Goal: Transaction & Acquisition: Purchase product/service

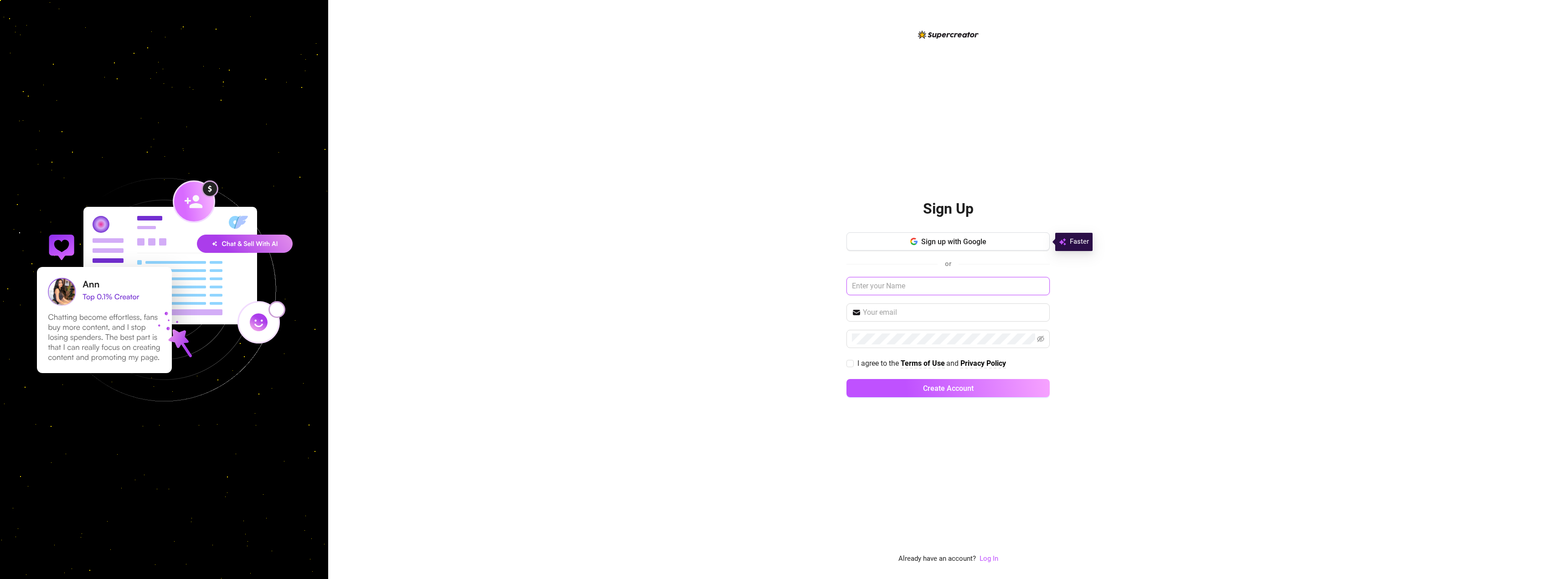
click at [948, 282] on input "text" at bounding box center [948, 286] width 203 height 18
type input "[PERSON_NAME]"
type input "[EMAIL_ADDRESS][DOMAIN_NAME]"
click at [850, 362] on input "I agree to the Terms of Use and Privacy Policy" at bounding box center [850, 363] width 6 height 6
checkbox input "true"
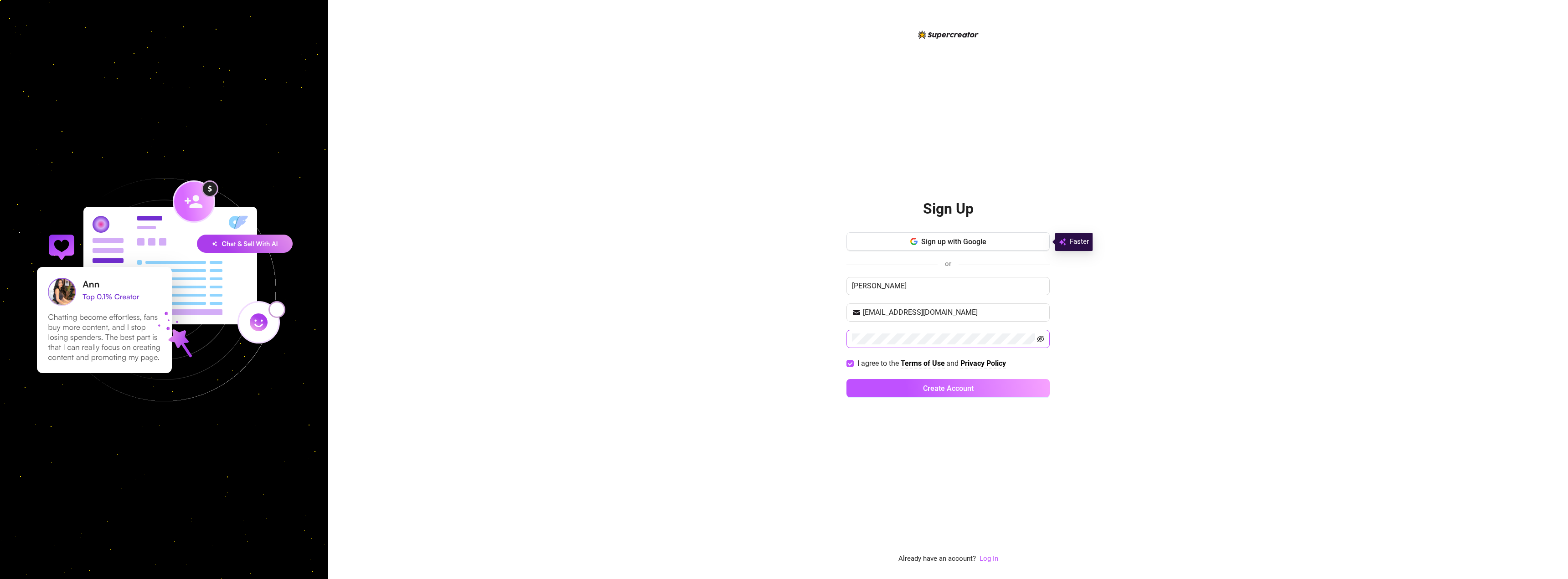
click at [1043, 339] on icon "eye-invisible" at bounding box center [1041, 339] width 7 height 7
click at [817, 336] on div "Sign Up Sign up with Google or [PERSON_NAME] [EMAIL_ADDRESS][DOMAIN_NAME] I agr…" at bounding box center [948, 290] width 1240 height 579
click at [1212, 356] on div "Sign Up Sign up with Google or [PERSON_NAME] [EMAIL_ADDRESS][DOMAIN_NAME] I agr…" at bounding box center [948, 290] width 1240 height 579
click at [945, 384] on span "Create Account" at bounding box center [948, 388] width 51 height 9
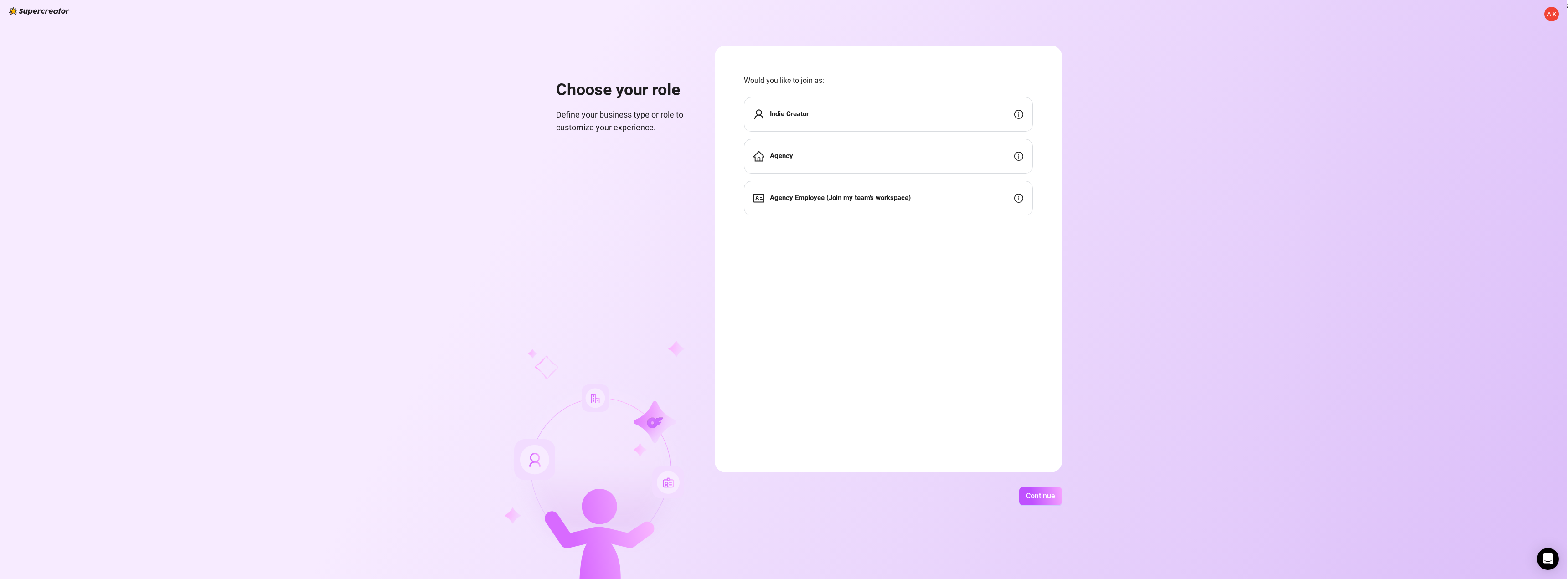
click at [805, 114] on strong "Indie Creator" at bounding box center [789, 113] width 39 height 8
click at [1046, 494] on span "Continue" at bounding box center [1041, 496] width 29 height 9
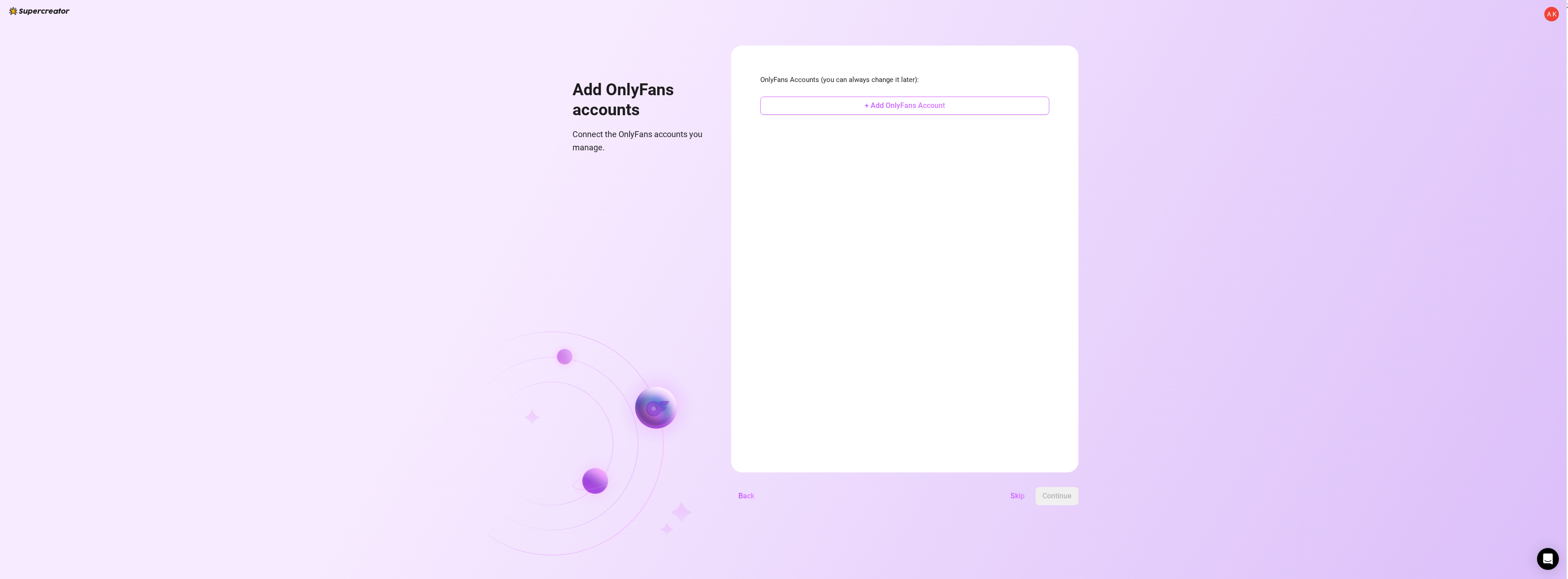
click at [921, 109] on span "+ Add OnlyFans Account" at bounding box center [905, 105] width 80 height 9
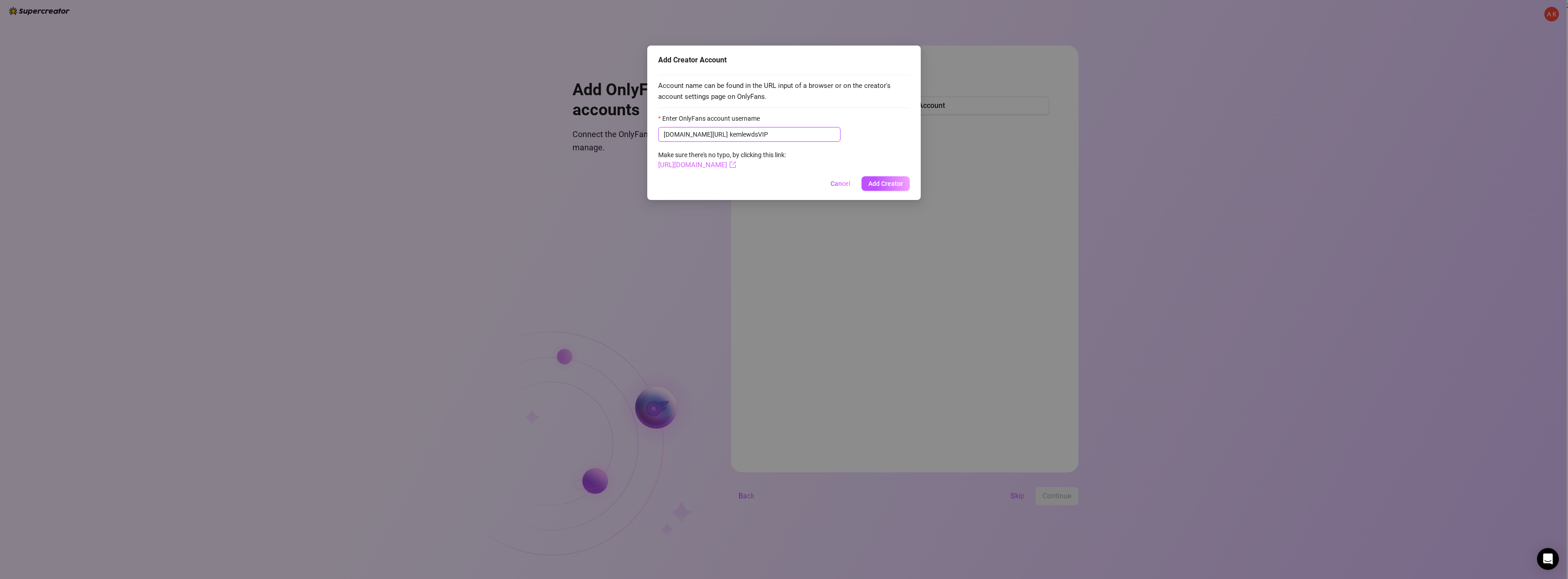
type input "kemlewdsVIP"
click at [715, 164] on link "[URL][DOMAIN_NAME]" at bounding box center [697, 164] width 78 height 8
click at [883, 180] on span "Add Creator" at bounding box center [886, 184] width 35 height 7
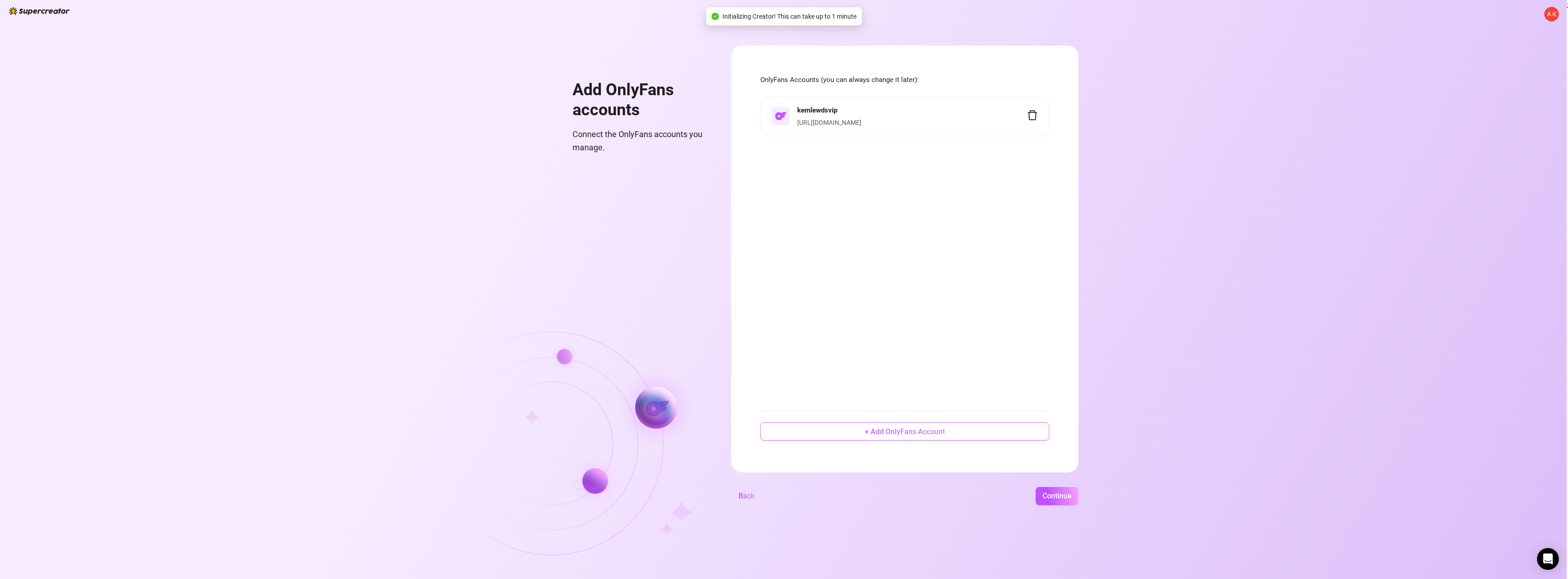
click at [903, 431] on span "+ Add OnlyFans Account" at bounding box center [905, 431] width 80 height 9
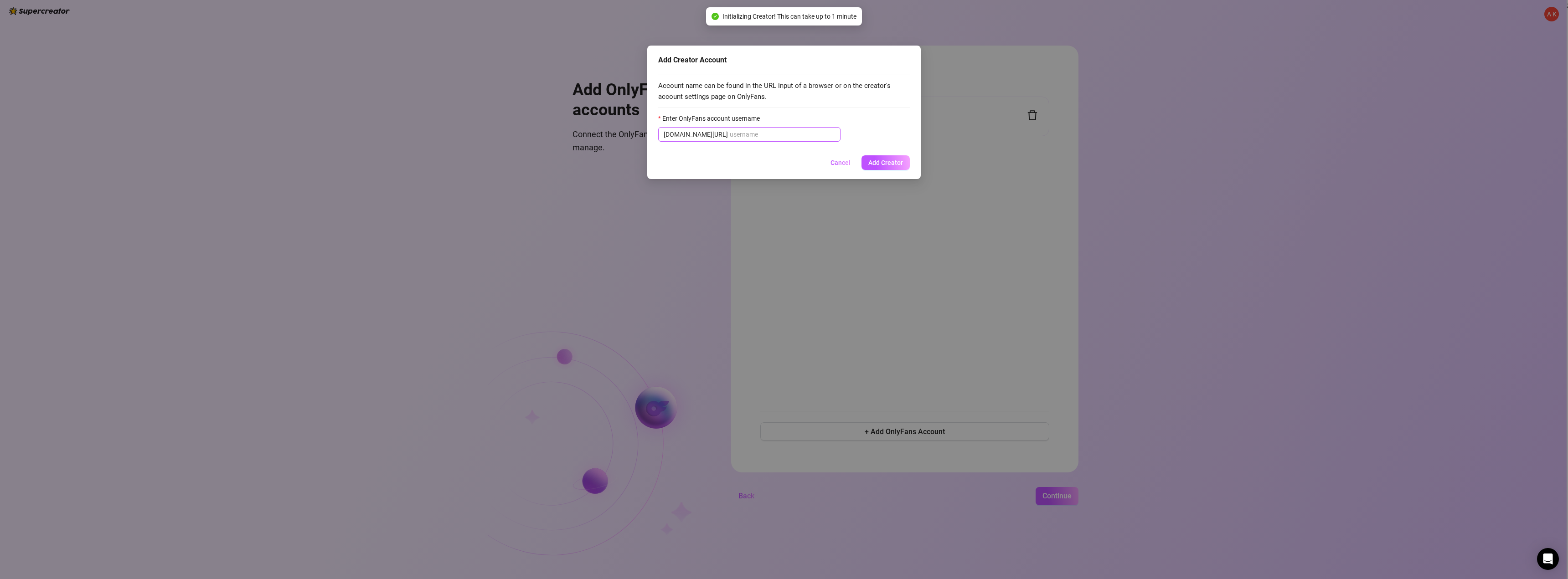
drag, startPoint x: 715, startPoint y: 129, endPoint x: 663, endPoint y: 137, distance: 52.6
click at [663, 137] on span "[DOMAIN_NAME][URL]" at bounding box center [749, 134] width 183 height 15
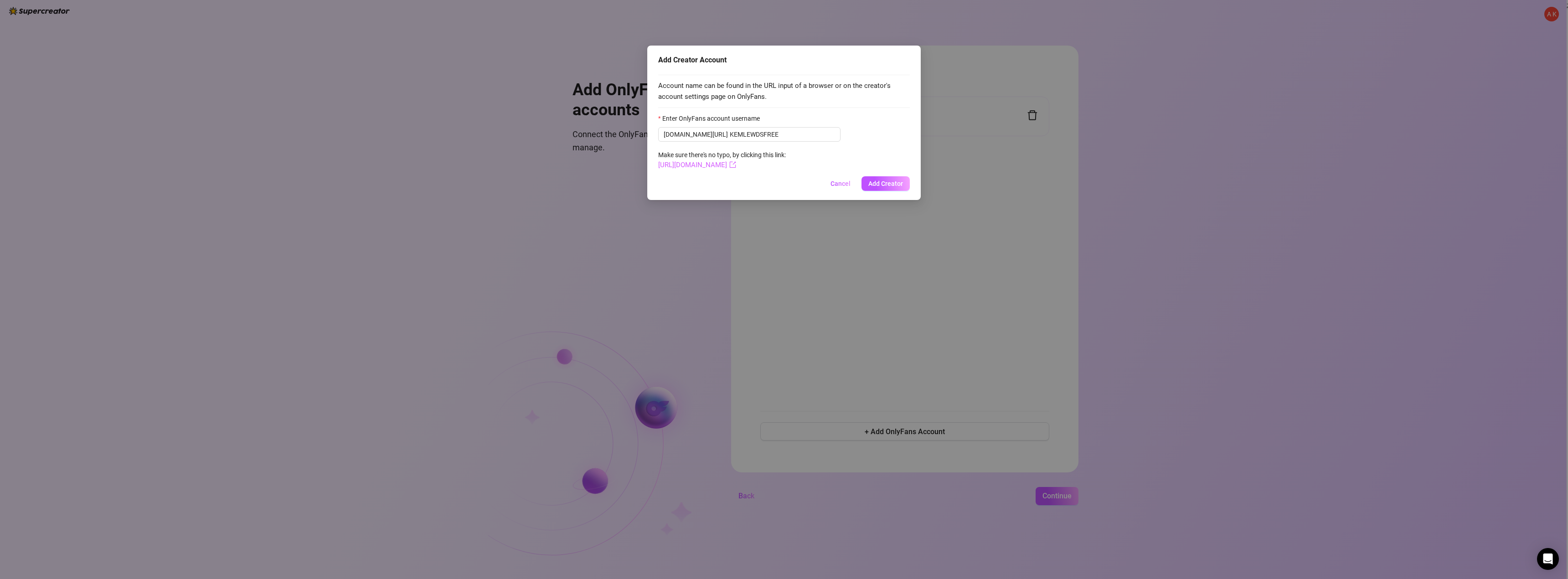
click at [736, 166] on link "[URL][DOMAIN_NAME]" at bounding box center [697, 164] width 78 height 8
click at [767, 136] on input "KEMLEWDSFREE" at bounding box center [782, 134] width 105 height 10
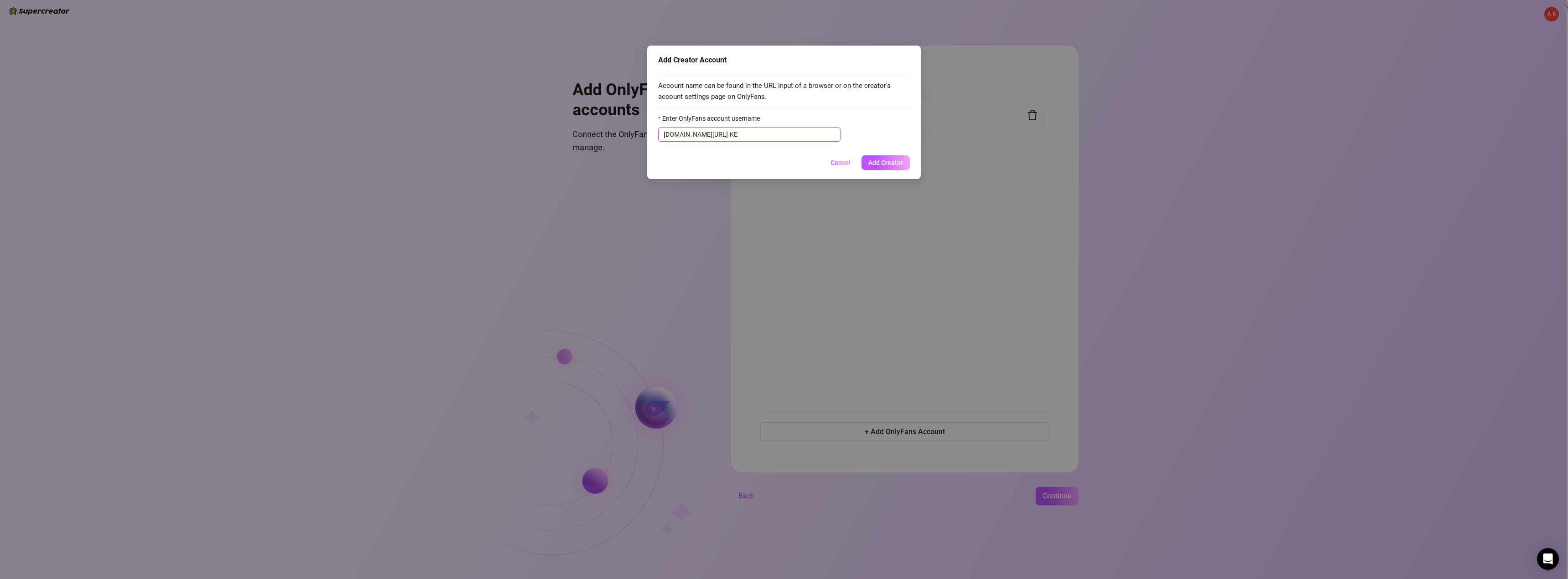
type input "K"
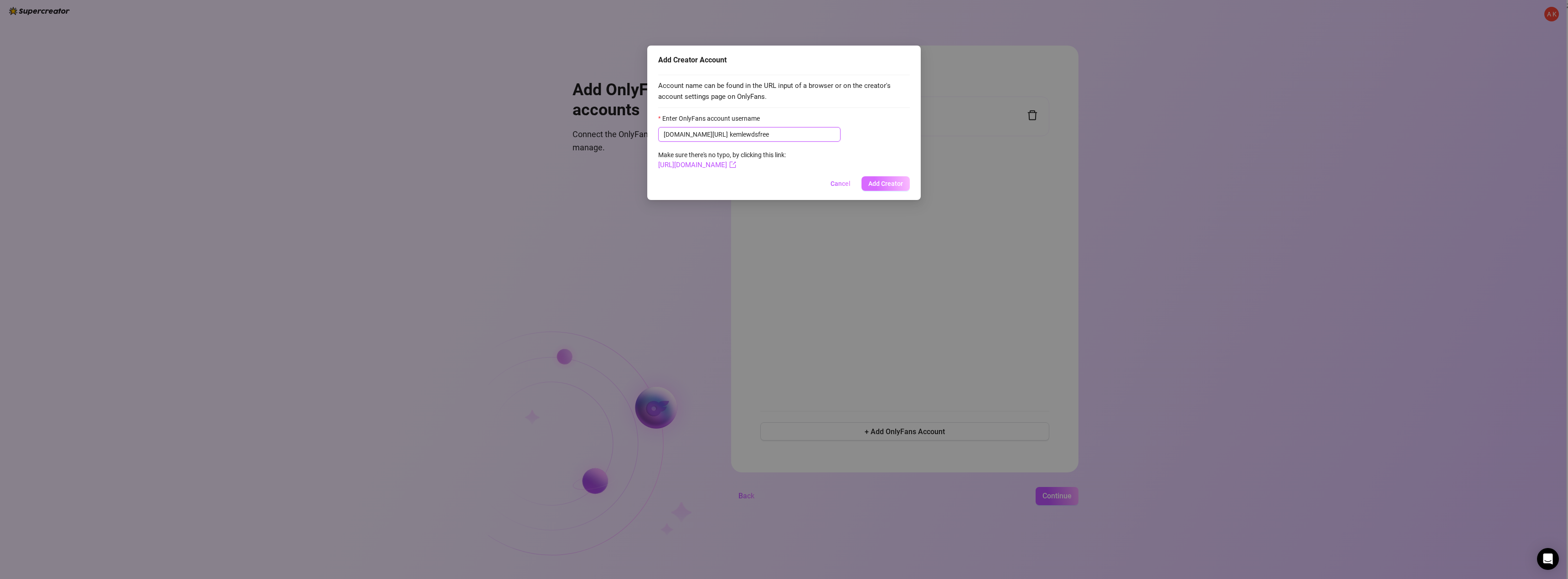
type input "kemlewdsfree"
click at [884, 184] on span "Add Creator" at bounding box center [886, 184] width 35 height 7
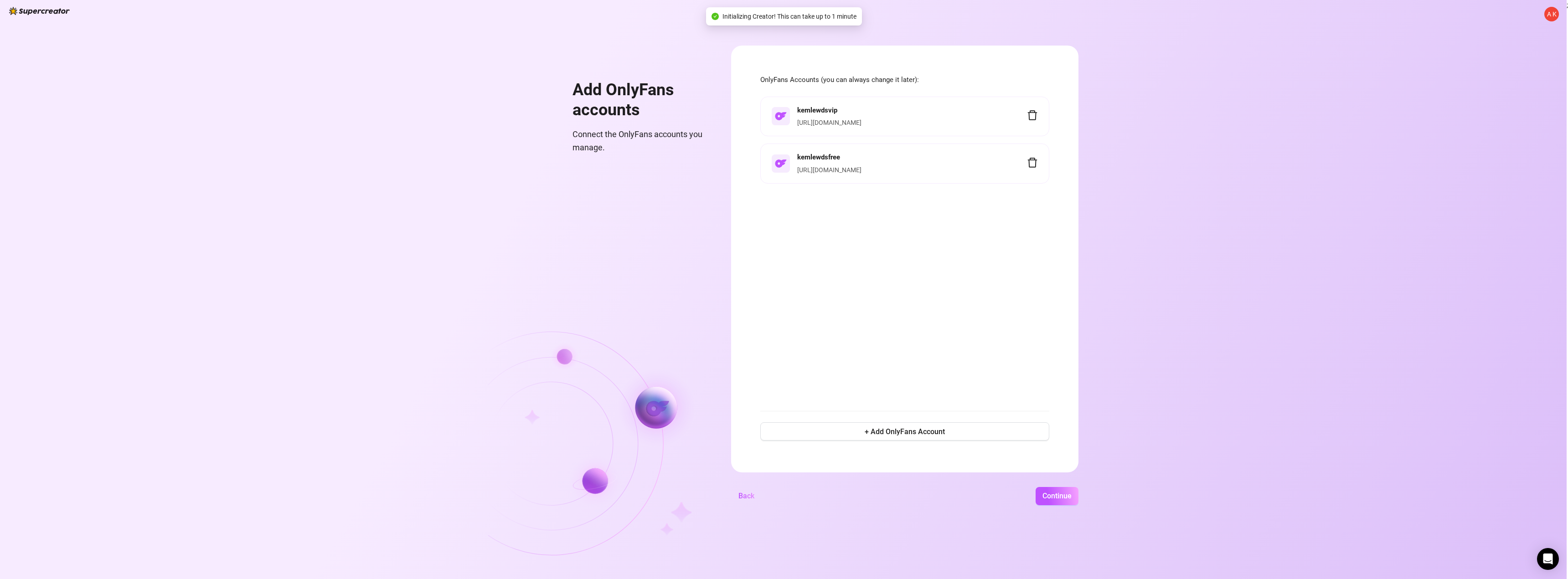
click at [852, 171] on link "[URL][DOMAIN_NAME]" at bounding box center [830, 170] width 65 height 7
click at [1052, 498] on span "Continue" at bounding box center [1057, 496] width 29 height 9
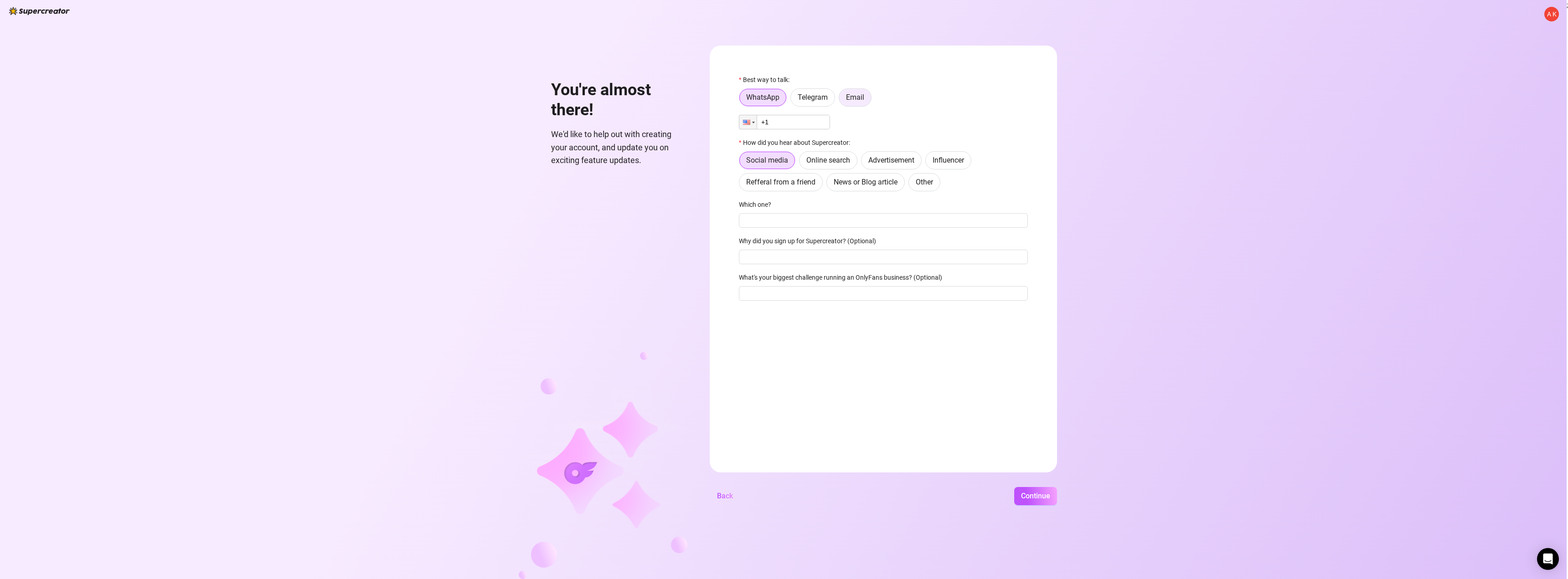
click at [863, 97] on span "Email" at bounding box center [855, 97] width 18 height 9
click at [841, 100] on input "Email" at bounding box center [841, 100] width 0 height 0
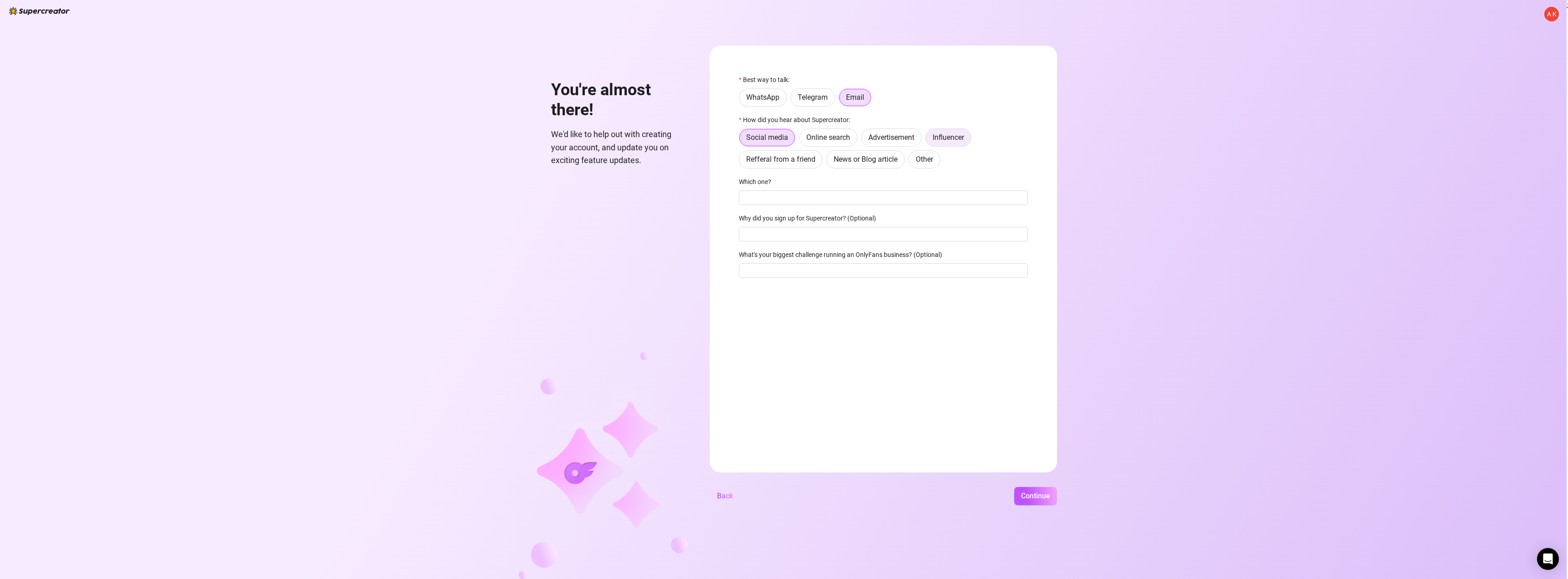
click at [938, 140] on span "Influencer" at bounding box center [948, 137] width 32 height 9
click at [928, 140] on input "Influencer" at bounding box center [928, 140] width 0 height 0
click at [782, 164] on span "Refferal from a friend" at bounding box center [781, 159] width 69 height 9
click at [741, 162] on input "Refferal from a friend" at bounding box center [741, 162] width 0 height 0
click at [808, 198] on input "Why did you sign up for Supercreator? (Optional)" at bounding box center [883, 198] width 289 height 15
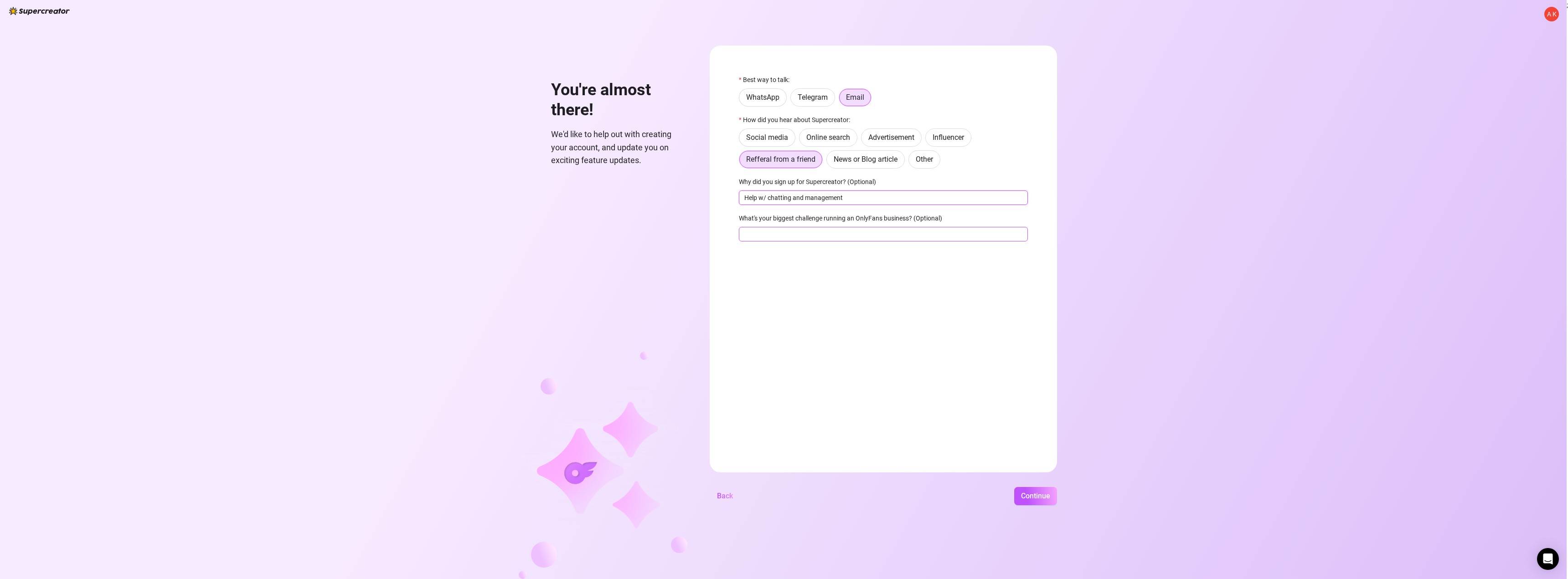
type input "Help w/ chatting and management"
click at [808, 229] on input "What's your biggest challenge running an OnlyFans business? (Optional)" at bounding box center [883, 234] width 289 height 15
type input "time consuming"
click at [1043, 500] on span "Continue" at bounding box center [1035, 496] width 29 height 9
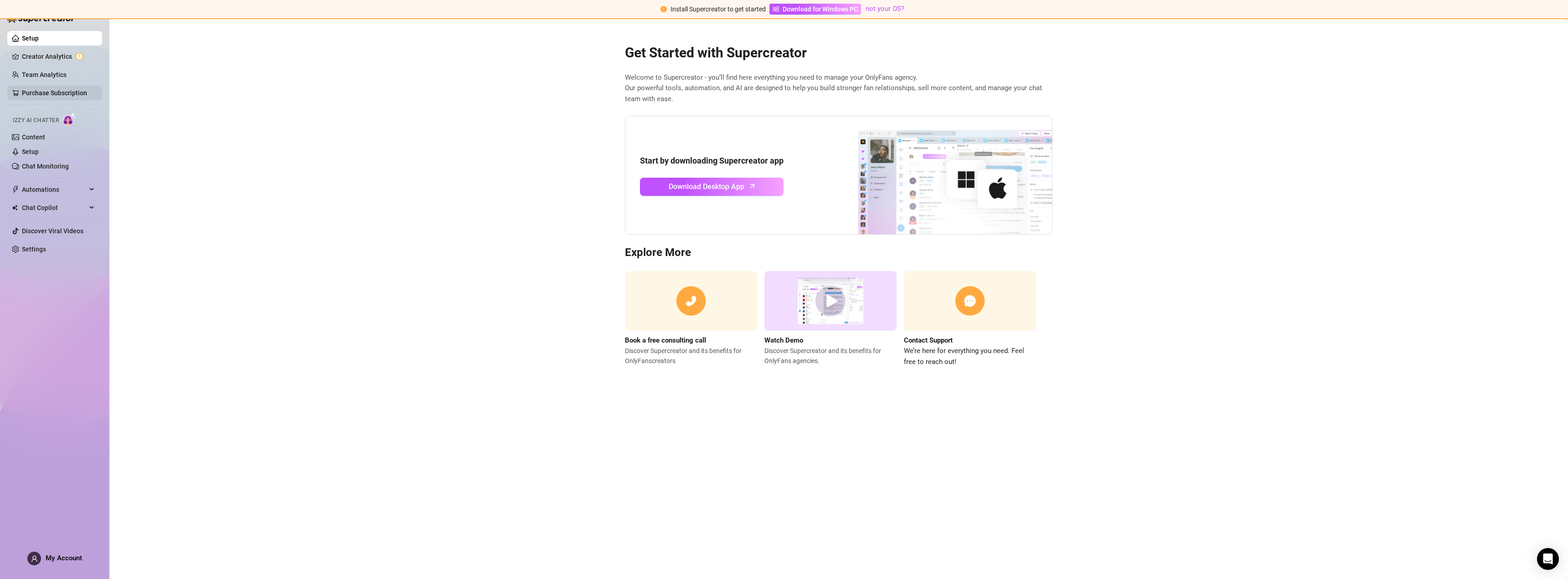
click at [45, 95] on link "Purchase Subscription" at bounding box center [54, 93] width 65 height 7
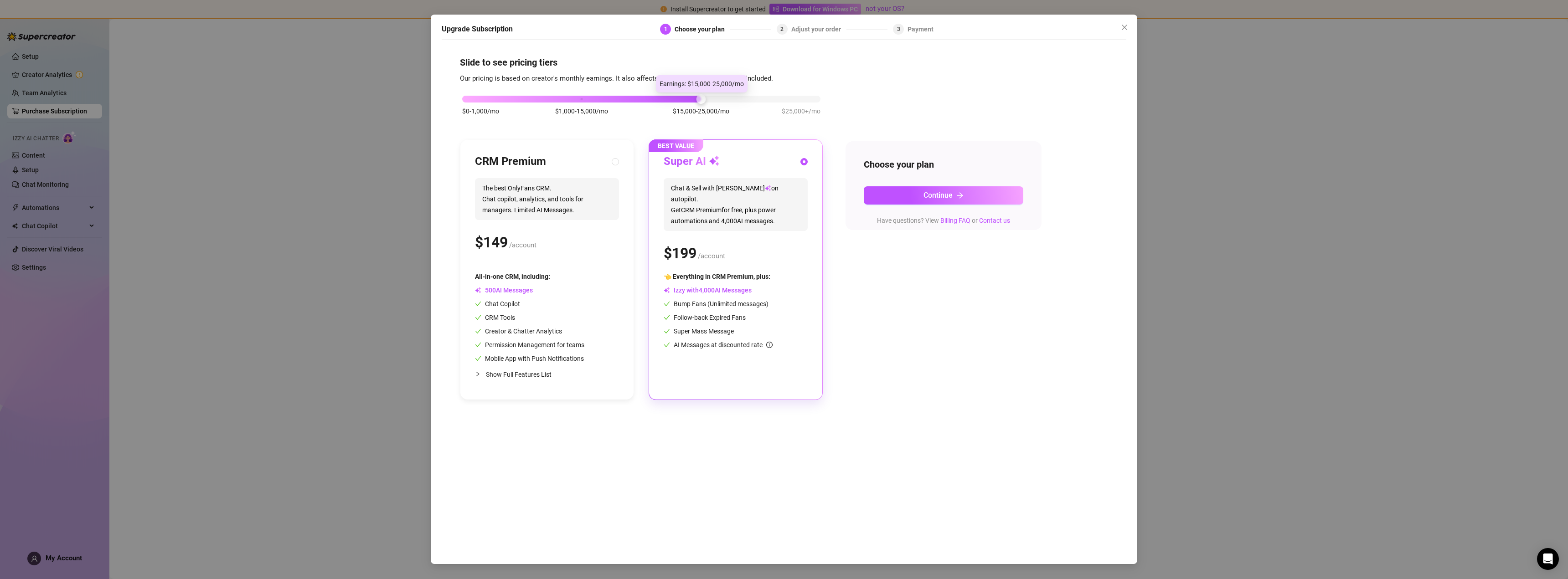
drag, startPoint x: 581, startPoint y: 99, endPoint x: 689, endPoint y: 99, distance: 108.0
click at [689, 99] on div "$0-1,000/mo $1,000-15,000/mo $15,000-25,000/mo $25,000+/mo" at bounding box center [641, 96] width 359 height 5
drag, startPoint x: 699, startPoint y: 100, endPoint x: 792, endPoint y: 107, distance: 93.3
click at [792, 99] on div "$0-1,000/mo $1,000-15,000/mo $15,000-25,000/mo $25,000+/mo" at bounding box center [641, 96] width 359 height 5
drag, startPoint x: 822, startPoint y: 102, endPoint x: 702, endPoint y: 104, distance: 120.0
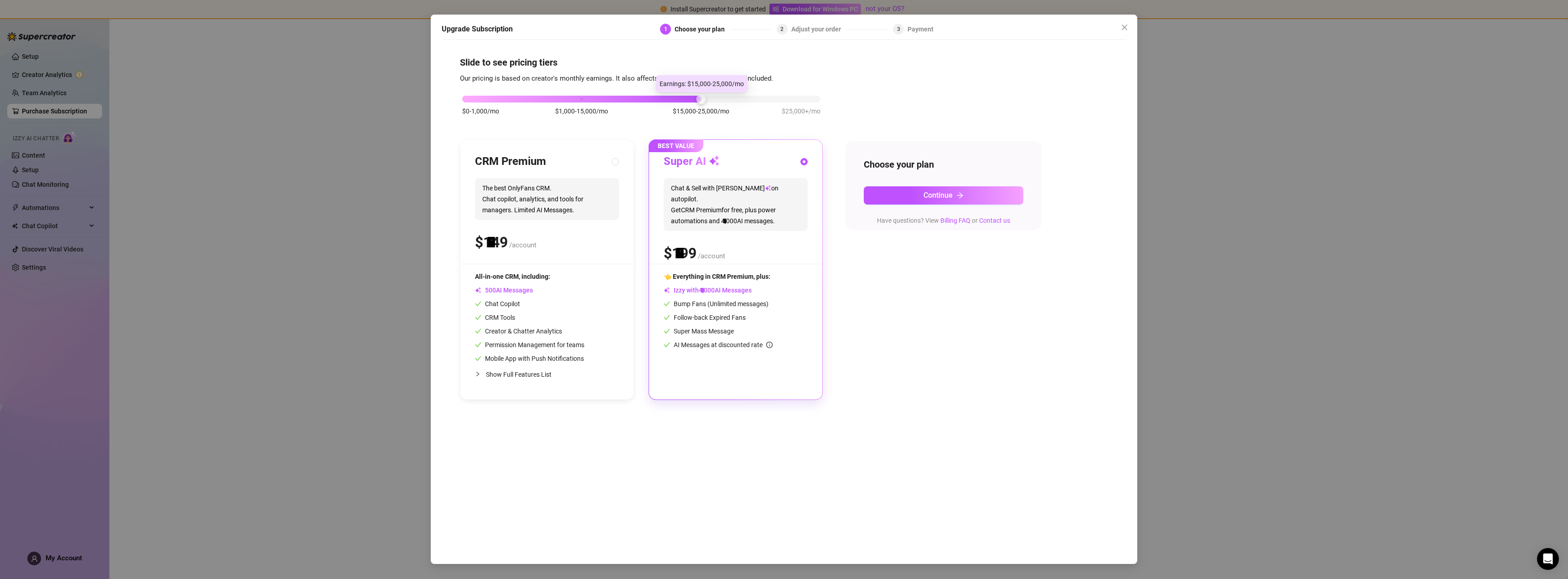
click at [702, 104] on div "$0-1,000/mo $1,000-15,000/mo $15,000-25,000/mo $25,000+/mo" at bounding box center [642, 110] width 363 height 52
drag, startPoint x: 673, startPoint y: 104, endPoint x: 545, endPoint y: 122, distance: 129.3
click at [545, 122] on div "$0-1,000/mo $1,000-15,000/mo $15,000-25,000/mo $25,000+/mo" at bounding box center [642, 110] width 363 height 52
drag, startPoint x: 576, startPoint y: 105, endPoint x: 714, endPoint y: 100, distance: 138.1
click at [714, 100] on div "$0-1,000/mo $1,000-15,000/mo $15,000-25,000/mo $25,000+/mo" at bounding box center [642, 110] width 363 height 52
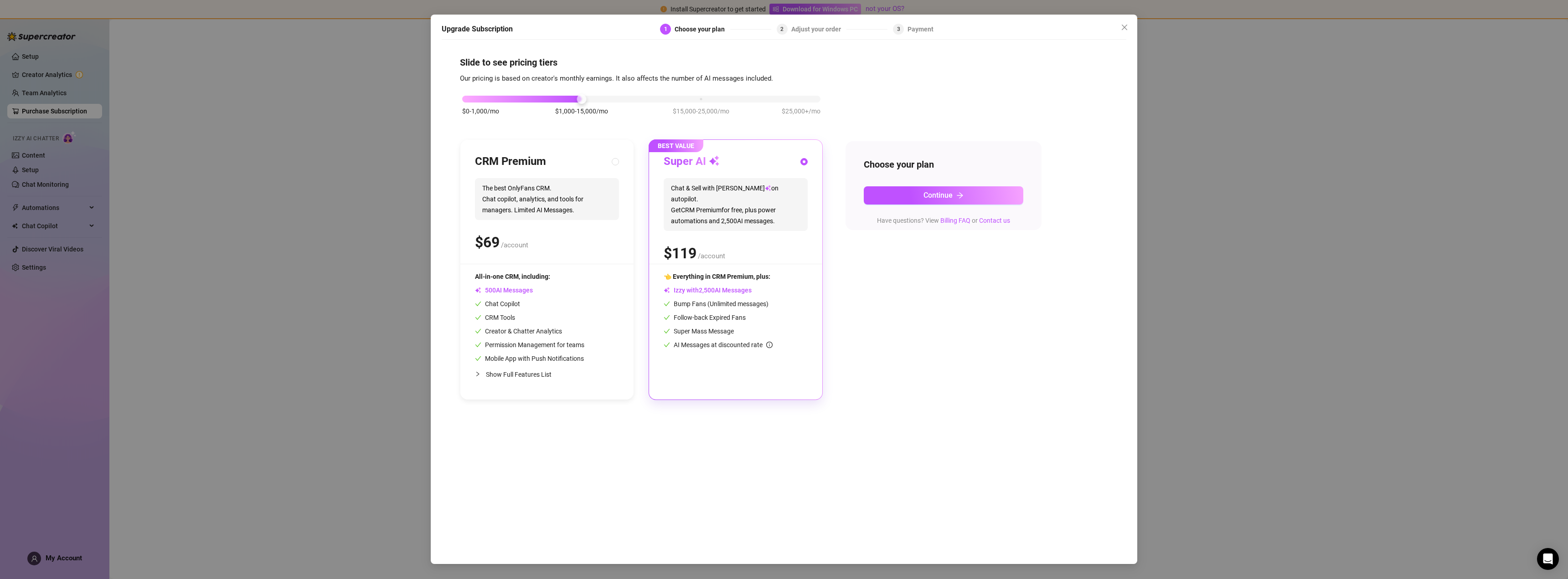
click at [697, 99] on div "$0-1,000/mo $1,000-15,000/mo $15,000-25,000/mo $25,000+/mo" at bounding box center [641, 96] width 359 height 5
click at [803, 99] on div "$0-1,000/mo $1,000-15,000/mo $15,000-25,000/mo $25,000+/mo" at bounding box center [641, 96] width 359 height 5
click at [696, 105] on div "$0-1,000/mo $1,000-15,000/mo $15,000-25,000/mo $25,000+/mo" at bounding box center [642, 110] width 363 height 52
click at [701, 99] on div "$0-1,000/mo $1,000-15,000/mo $15,000-25,000/mo $25,000+/mo" at bounding box center [641, 96] width 359 height 5
click at [594, 99] on div "$0-1,000/mo $1,000-15,000/mo $15,000-25,000/mo $25,000+/mo" at bounding box center [641, 96] width 359 height 5
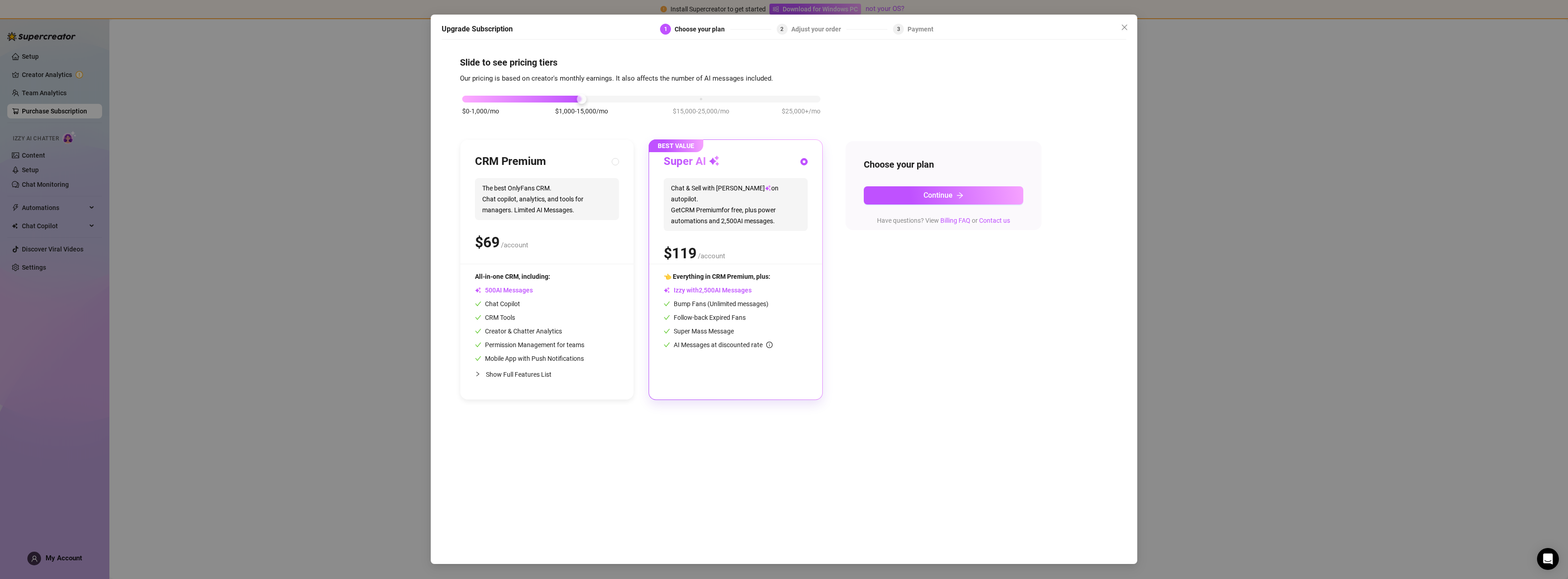
click at [714, 108] on span "$15,000-25,000/mo" at bounding box center [701, 111] width 57 height 10
click at [797, 104] on div "$0-1,000/mo $1,000-15,000/mo $15,000-25,000/mo $25,000+/mo" at bounding box center [642, 110] width 363 height 52
click at [807, 99] on div "$0-1,000/mo $1,000-15,000/mo $15,000-25,000/mo $25,000+/mo" at bounding box center [641, 96] width 359 height 5
click at [712, 105] on div "$0-1,000/mo $1,000-15,000/mo $15,000-25,000/mo $25,000+/mo" at bounding box center [642, 110] width 363 height 52
click at [709, 102] on div "$0-1,000/mo $1,000-15,000/mo $15,000-25,000/mo $25,000+/mo" at bounding box center [642, 110] width 363 height 52
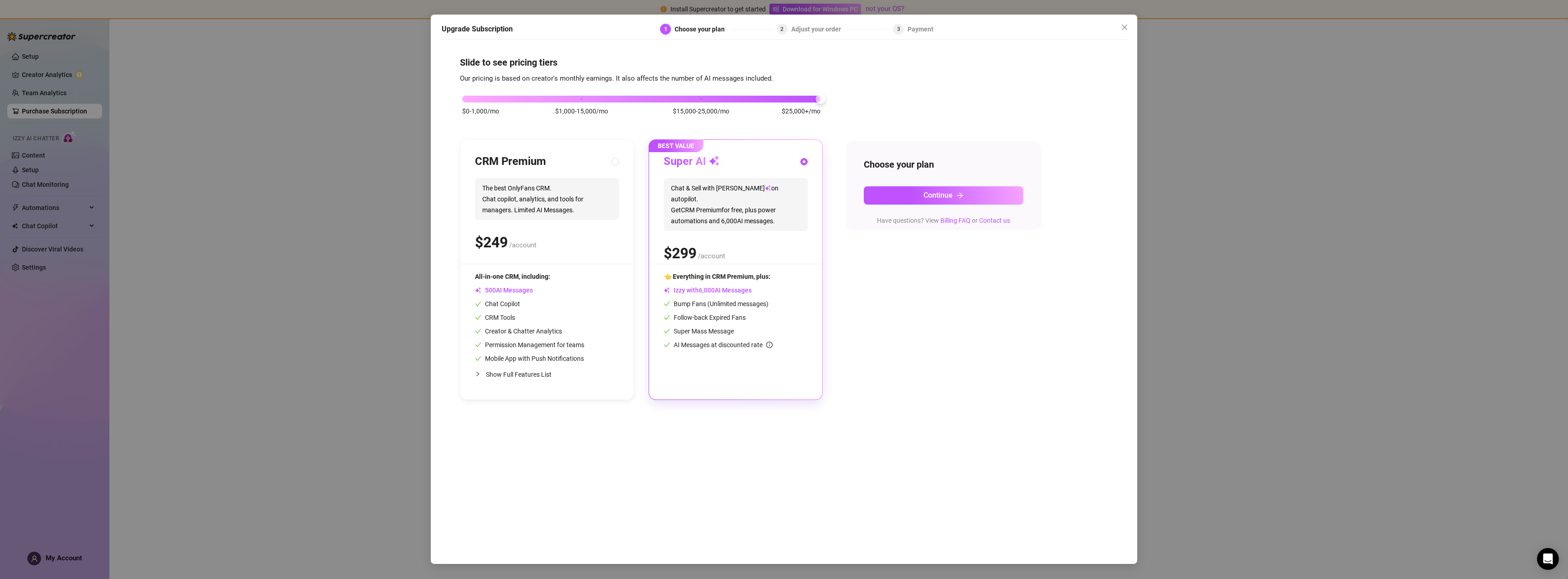
click at [705, 99] on div "$0-1,000/mo $1,000-15,000/mo $15,000-25,000/mo $25,000+/mo" at bounding box center [641, 96] width 359 height 5
click at [937, 192] on span "Continue" at bounding box center [938, 195] width 29 height 9
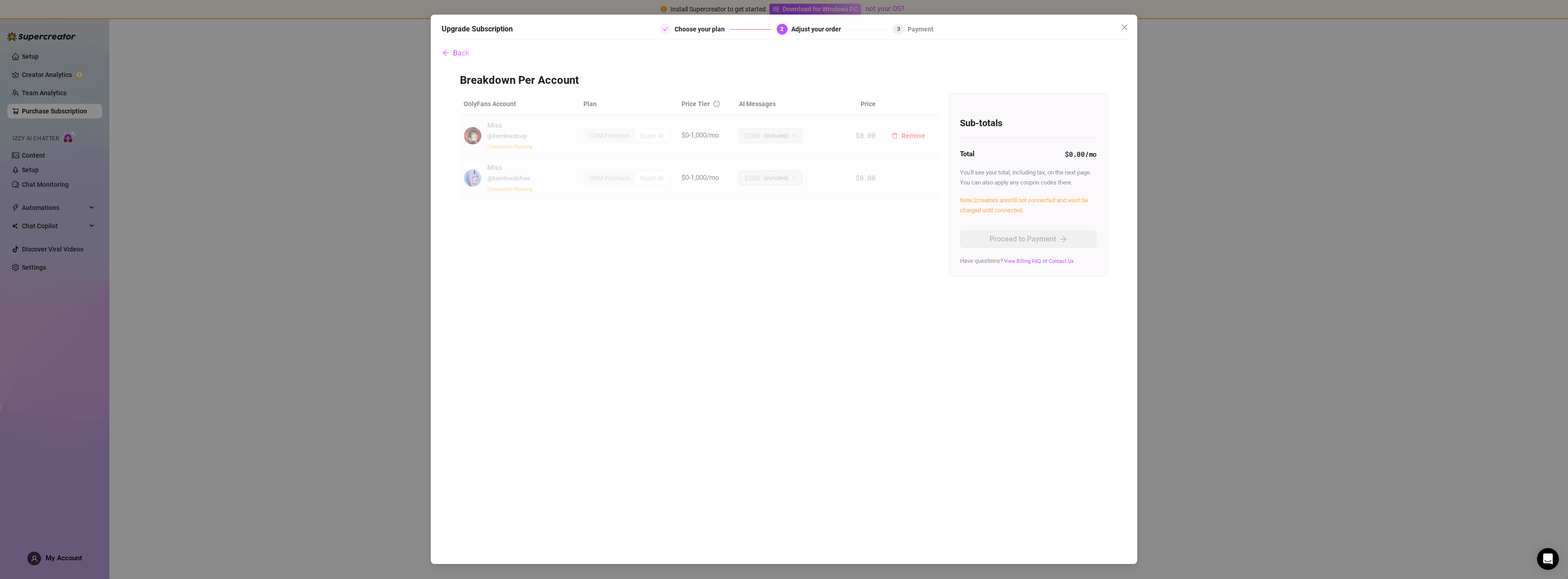
click at [503, 133] on span "@ kemlewdsvip" at bounding box center [507, 136] width 40 height 7
drag, startPoint x: 511, startPoint y: 169, endPoint x: 520, endPoint y: 170, distance: 9.1
click at [512, 169] on div "Miss @ kemlewdsfree Connection Pending" at bounding box center [510, 178] width 45 height 31
click at [464, 55] on span "Back" at bounding box center [461, 53] width 16 height 9
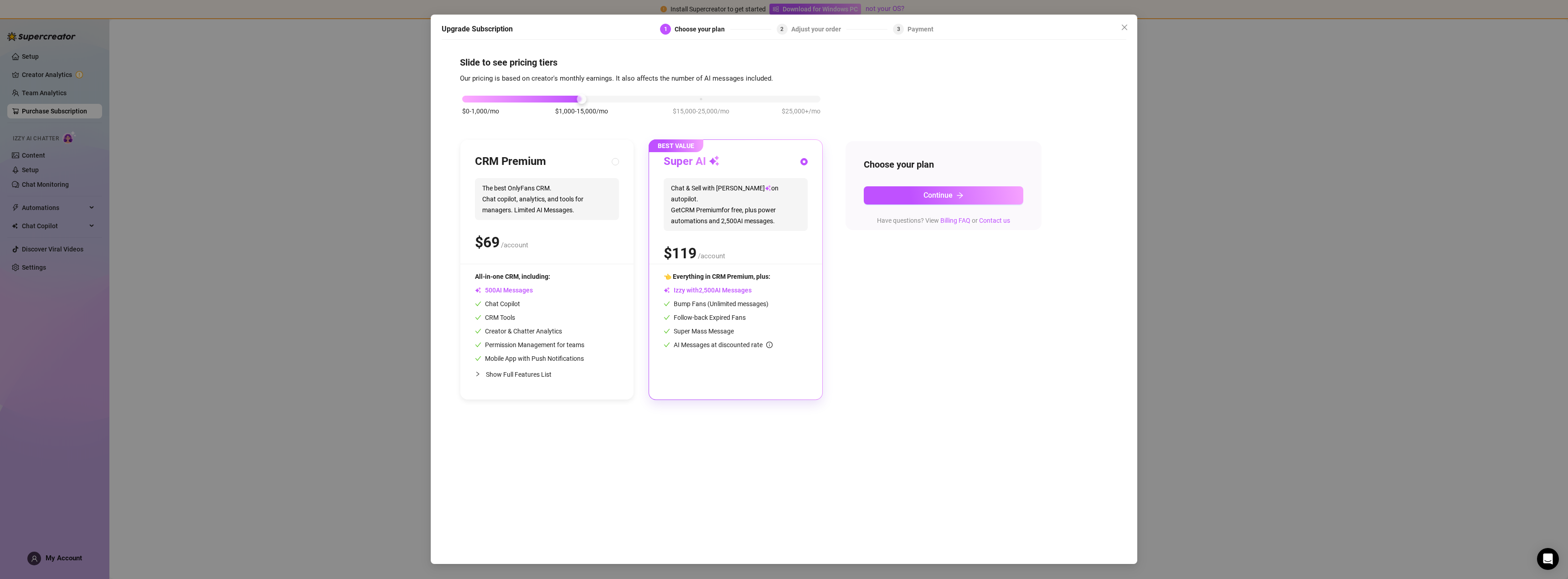
click at [799, 31] on div "Adjust your order" at bounding box center [819, 29] width 55 height 11
click at [1126, 27] on icon "close" at bounding box center [1124, 27] width 7 height 7
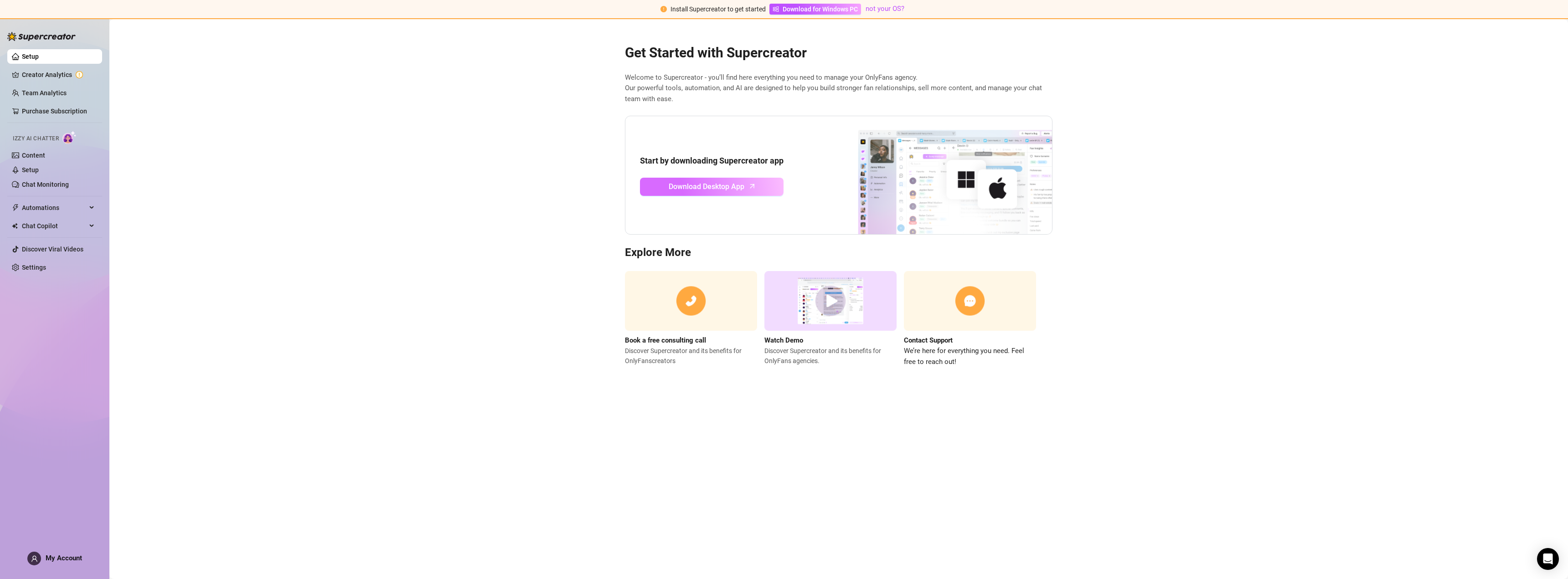
click at [680, 184] on span "Download Desktop App" at bounding box center [707, 186] width 75 height 12
click at [66, 74] on link "Creator Analytics" at bounding box center [58, 75] width 73 height 15
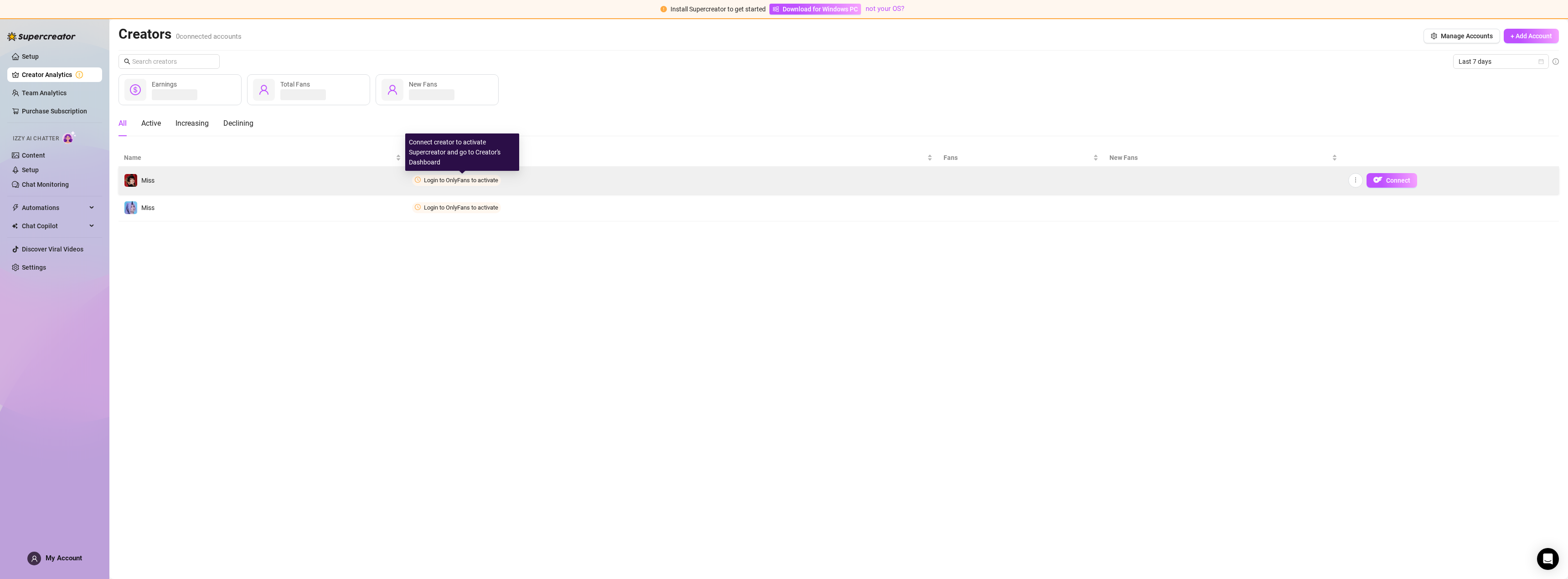
click at [467, 178] on span "Login to OnlyFans to activate" at bounding box center [461, 180] width 74 height 7
click at [1393, 180] on span "Connect" at bounding box center [1398, 181] width 24 height 7
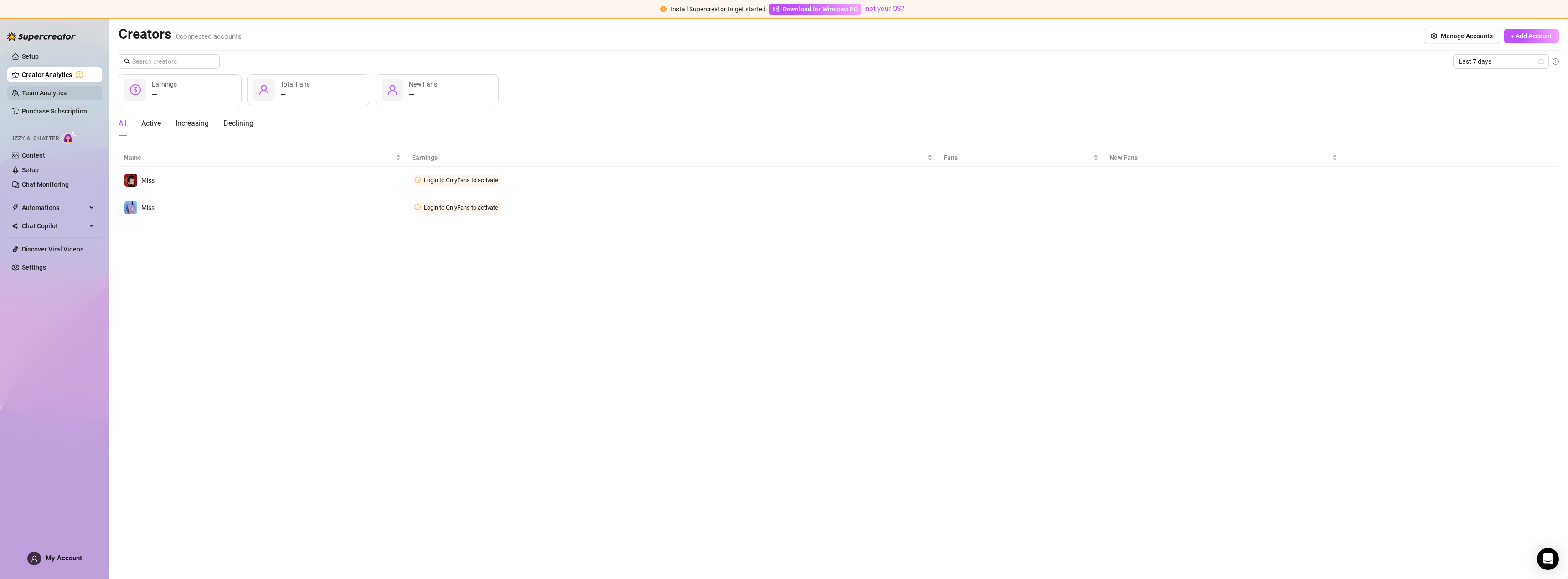
click at [44, 94] on link "Team Analytics" at bounding box center [44, 93] width 44 height 7
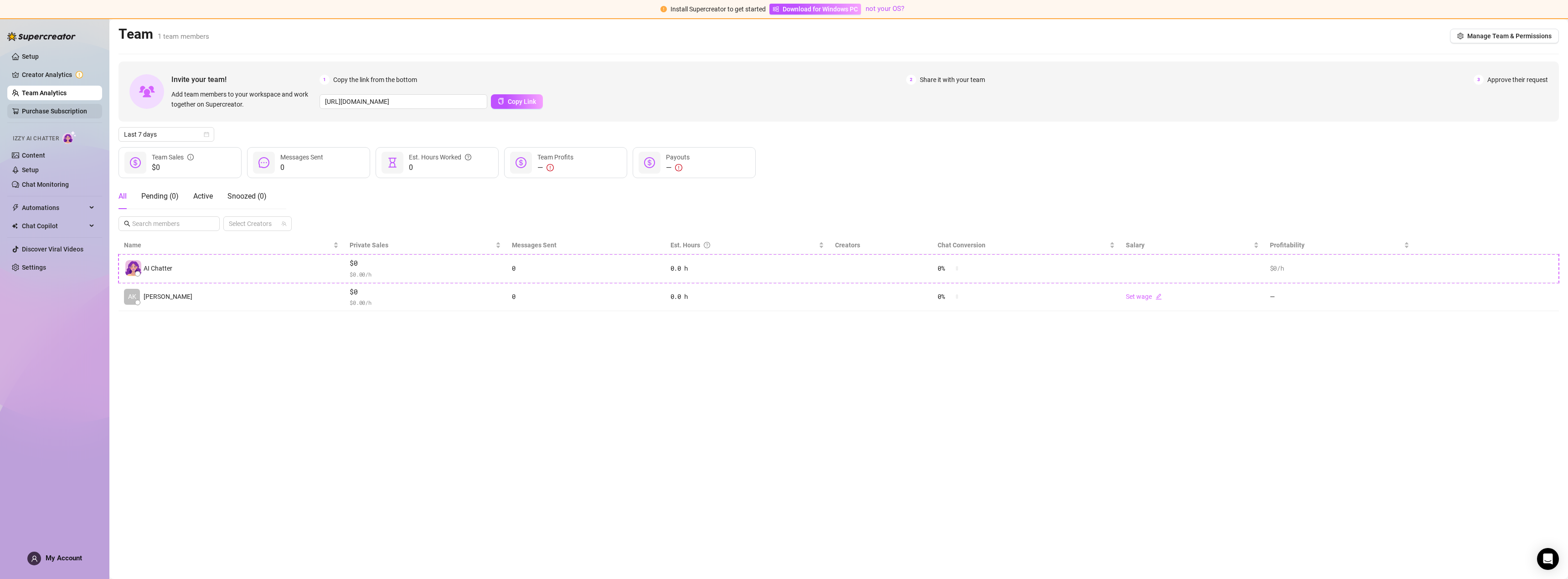
click at [37, 113] on link "Purchase Subscription" at bounding box center [54, 111] width 65 height 7
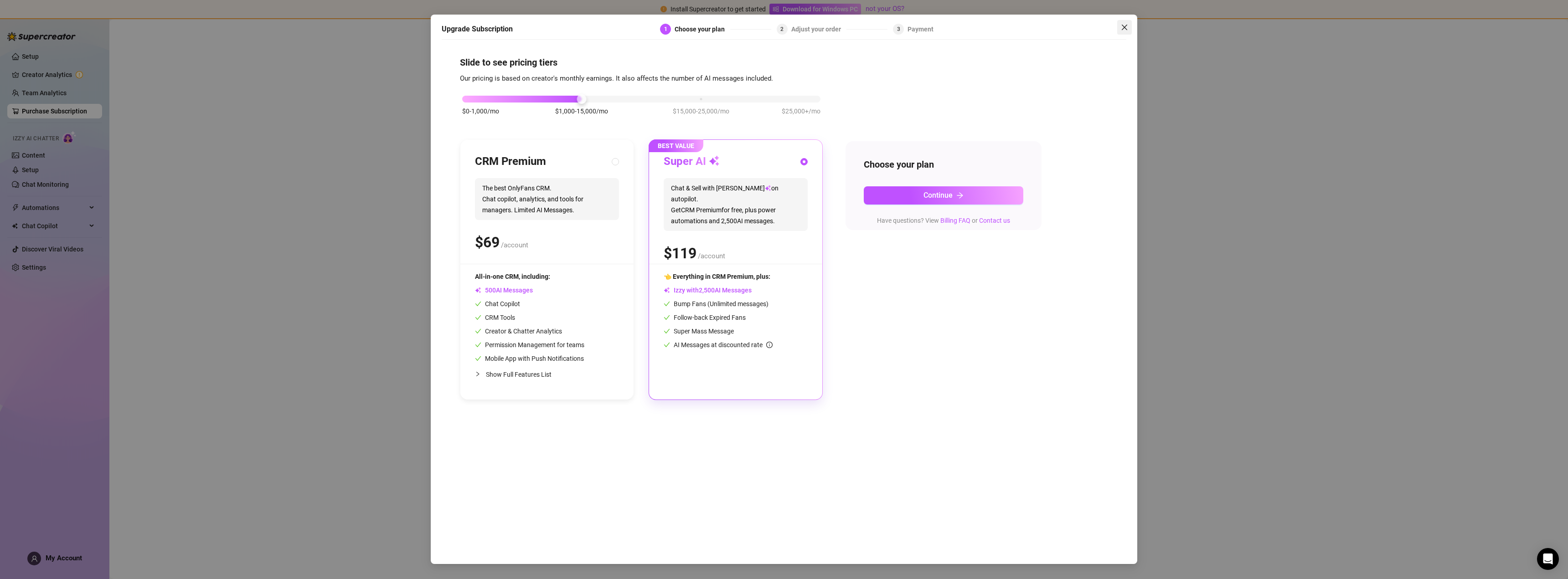
click at [1122, 30] on icon "close" at bounding box center [1124, 27] width 7 height 7
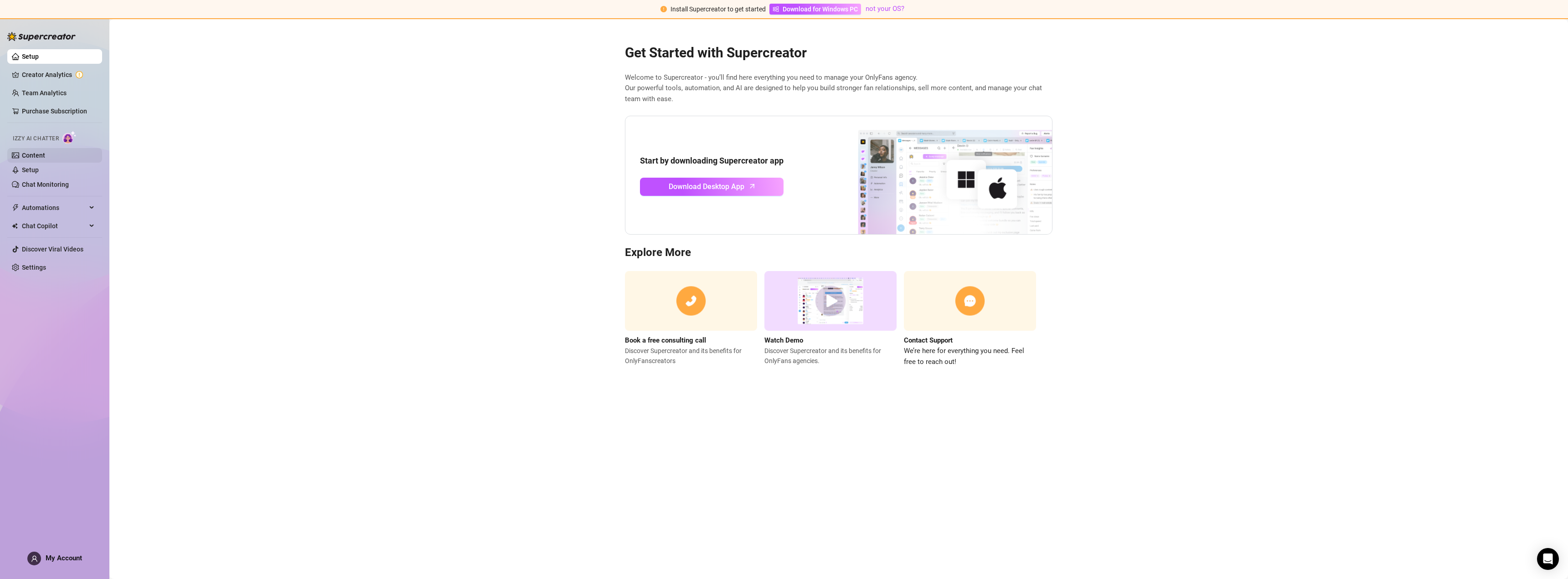
click at [32, 155] on link "Content" at bounding box center [33, 155] width 23 height 7
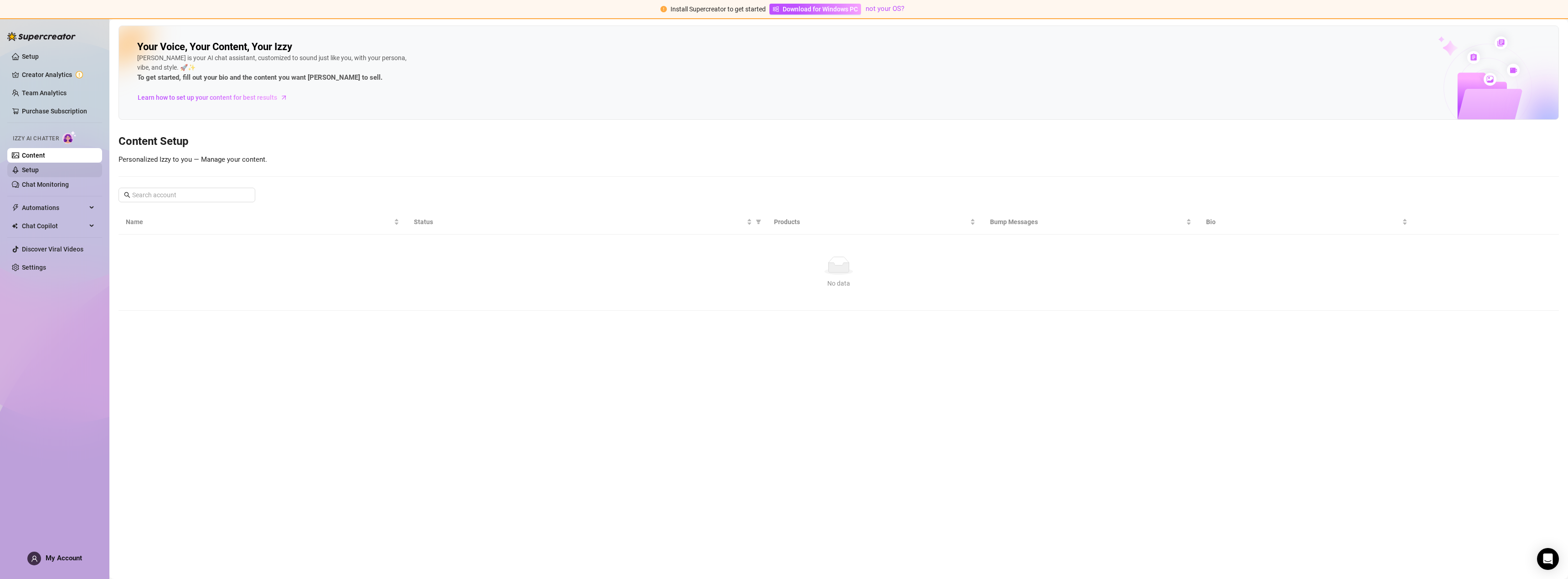
click at [38, 173] on link "Setup" at bounding box center [30, 170] width 17 height 7
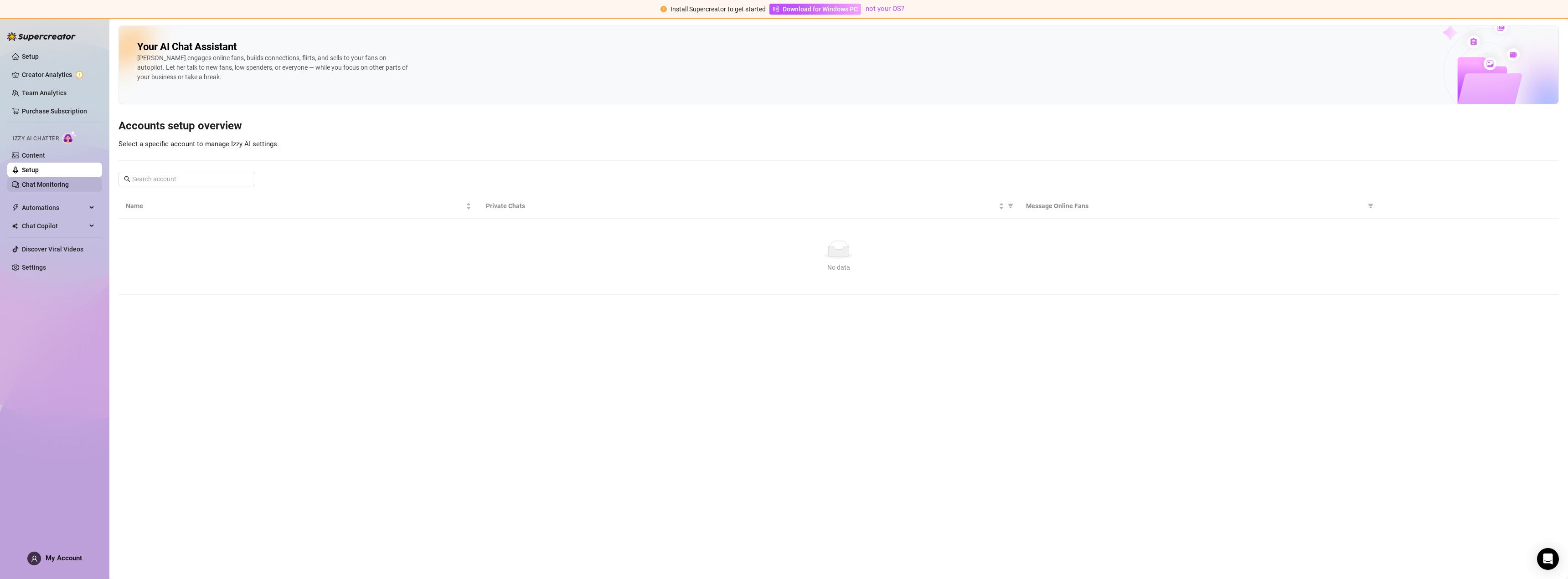
click at [37, 187] on link "Chat Monitoring" at bounding box center [45, 184] width 47 height 7
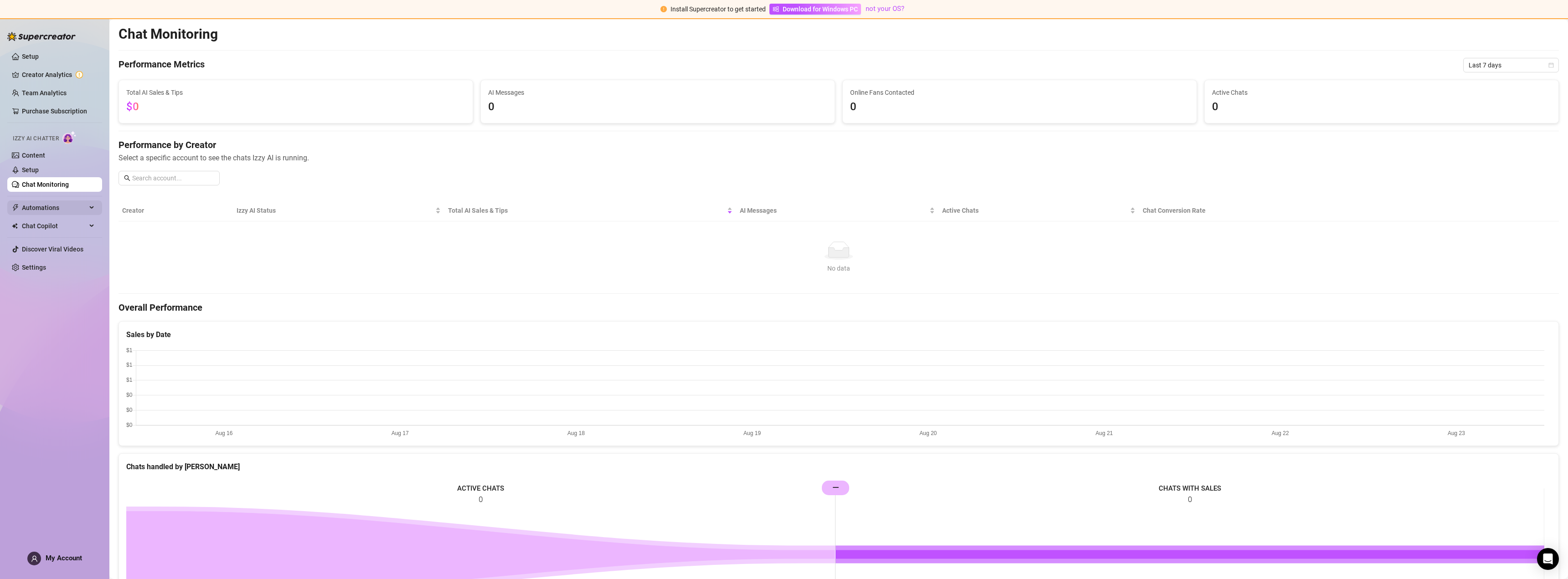
click at [38, 203] on span "Automations" at bounding box center [54, 207] width 65 height 15
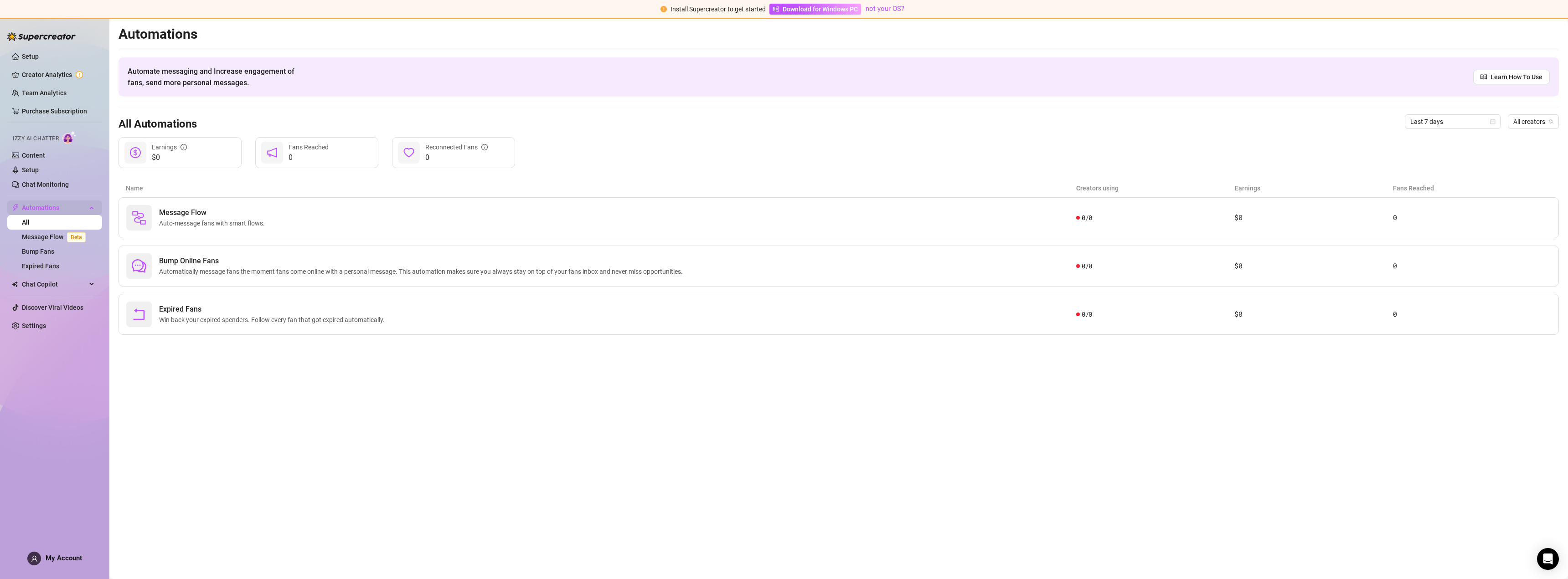
click at [71, 206] on span "Automations" at bounding box center [54, 207] width 65 height 15
click at [44, 227] on span "Chat Copilot" at bounding box center [54, 226] width 65 height 15
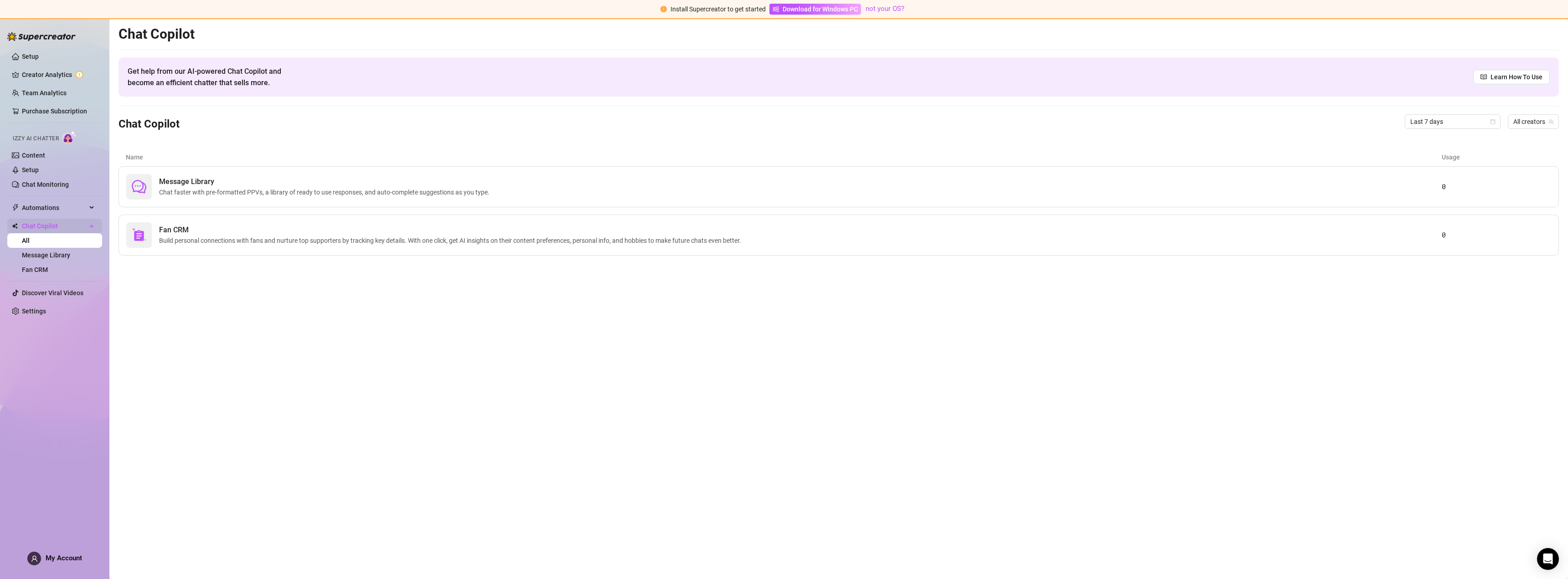
click at [44, 226] on span "Chat Copilot" at bounding box center [54, 226] width 65 height 15
click at [22, 53] on link "Setup" at bounding box center [30, 57] width 17 height 7
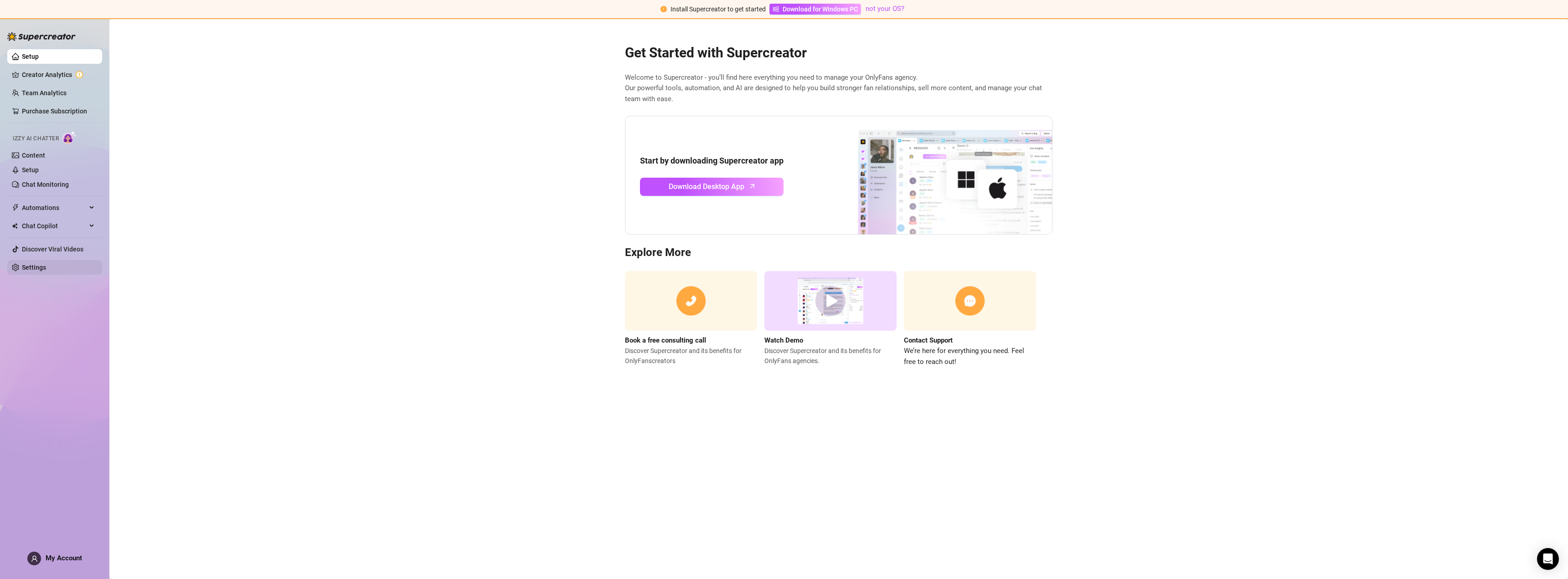
click at [29, 266] on link "Settings" at bounding box center [34, 268] width 24 height 7
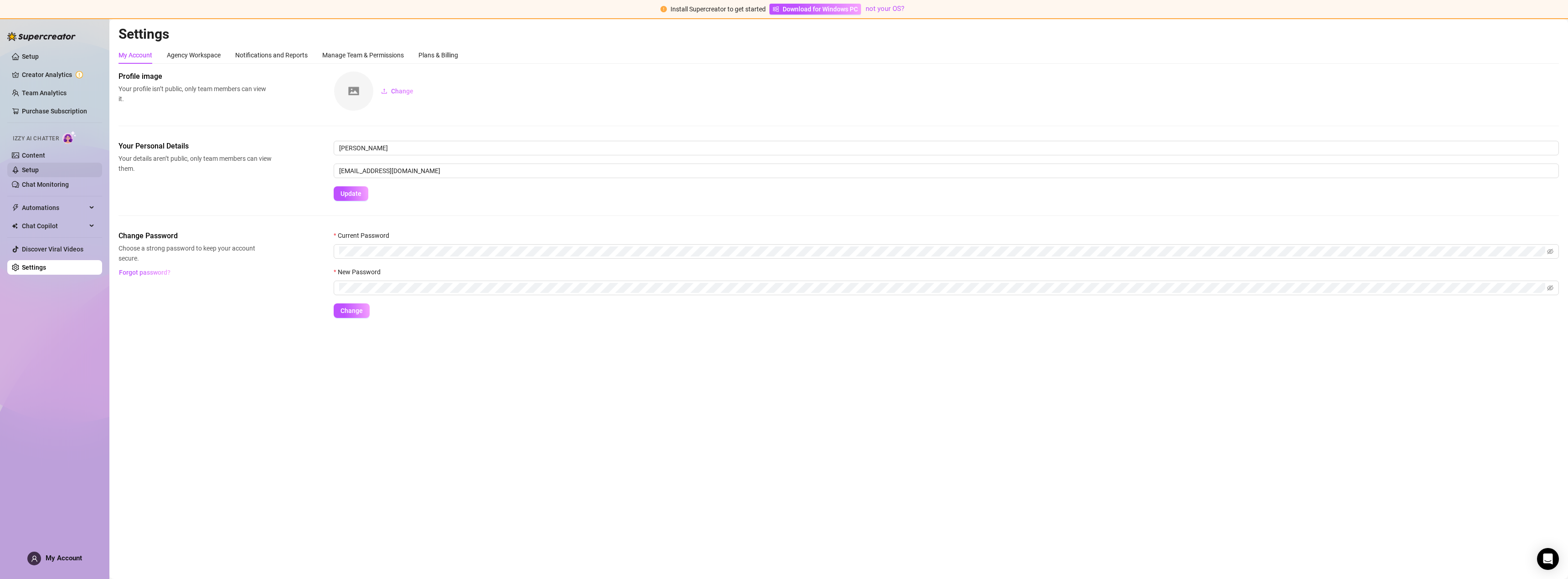
drag, startPoint x: 54, startPoint y: 183, endPoint x: 52, endPoint y: 175, distance: 8.2
click at [54, 183] on link "Chat Monitoring" at bounding box center [45, 184] width 47 height 7
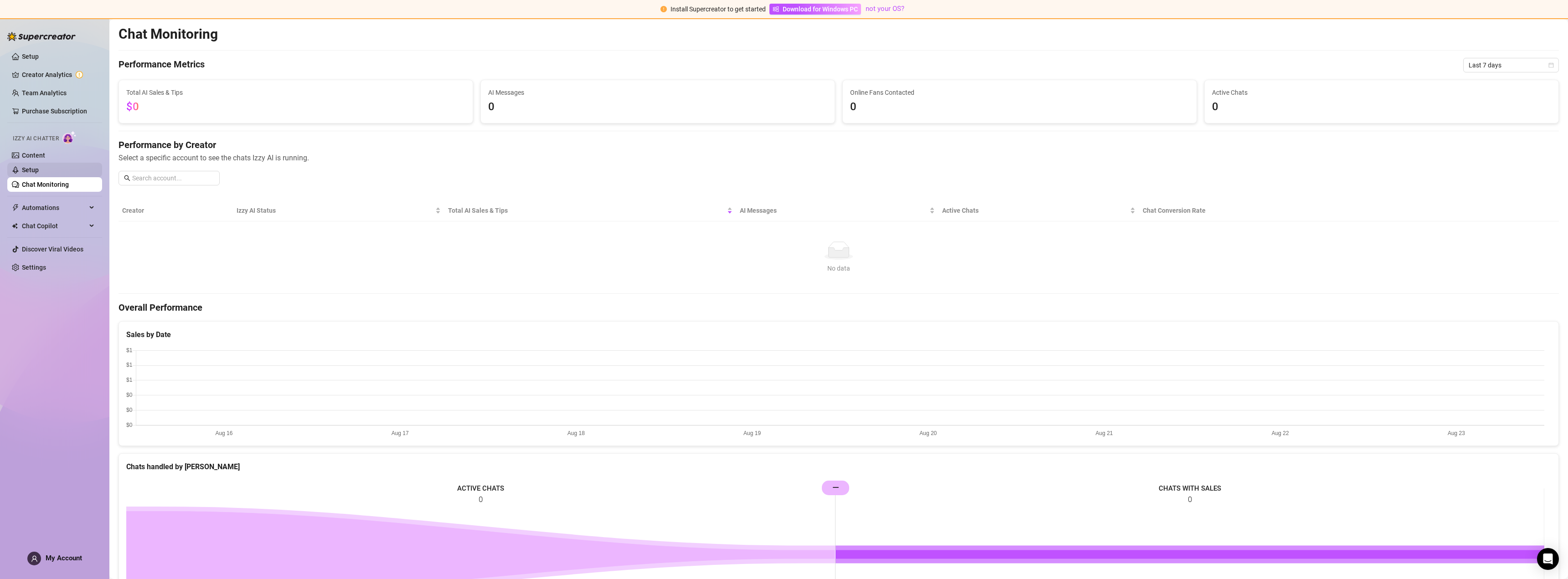
click at [34, 173] on link "Setup" at bounding box center [30, 170] width 17 height 7
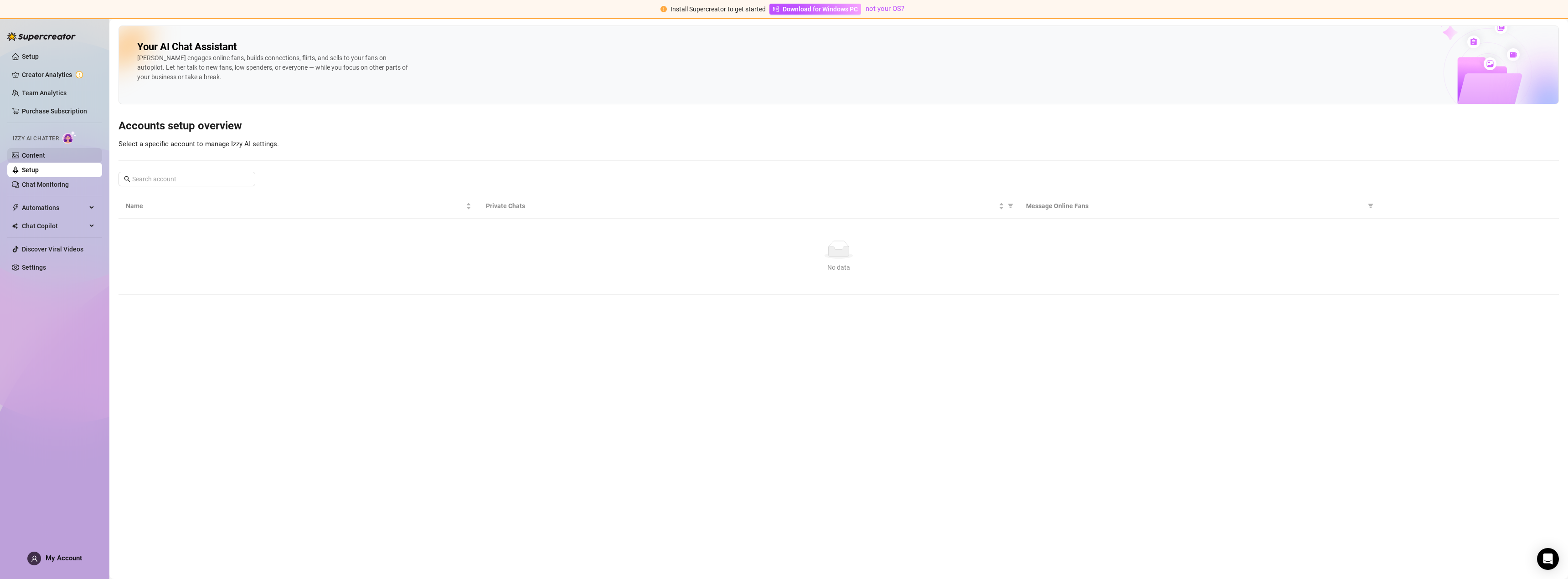
click at [43, 155] on link "Content" at bounding box center [33, 155] width 23 height 7
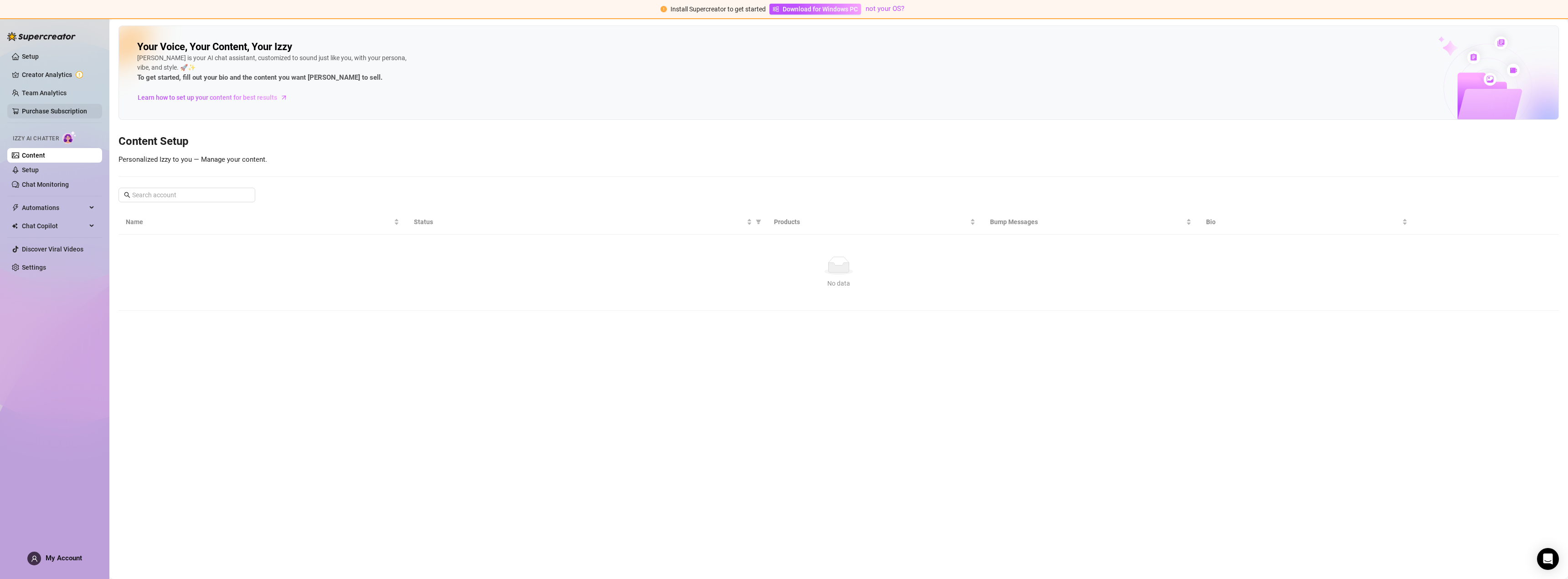
click at [47, 109] on link "Purchase Subscription" at bounding box center [54, 111] width 65 height 7
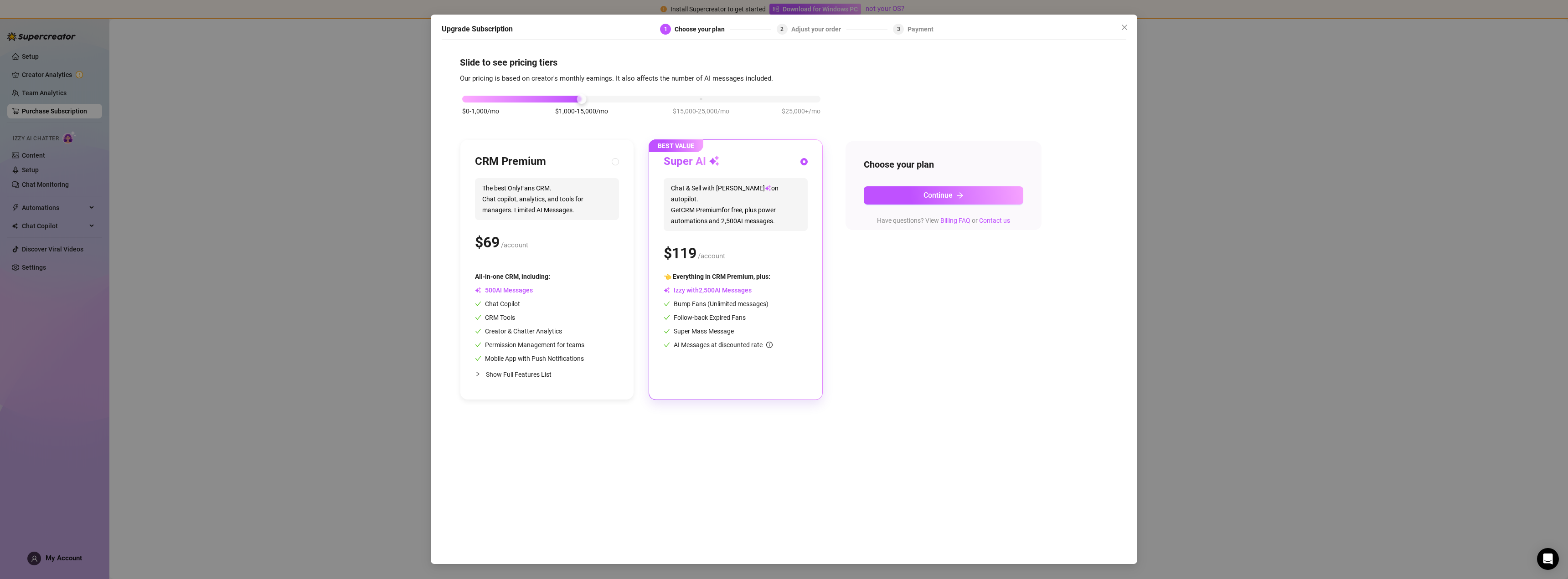
click at [48, 86] on div "Upgrade Subscription 1 Choose your plan 2 Adjust your order 3 Payment Slide to …" at bounding box center [784, 290] width 1568 height 579
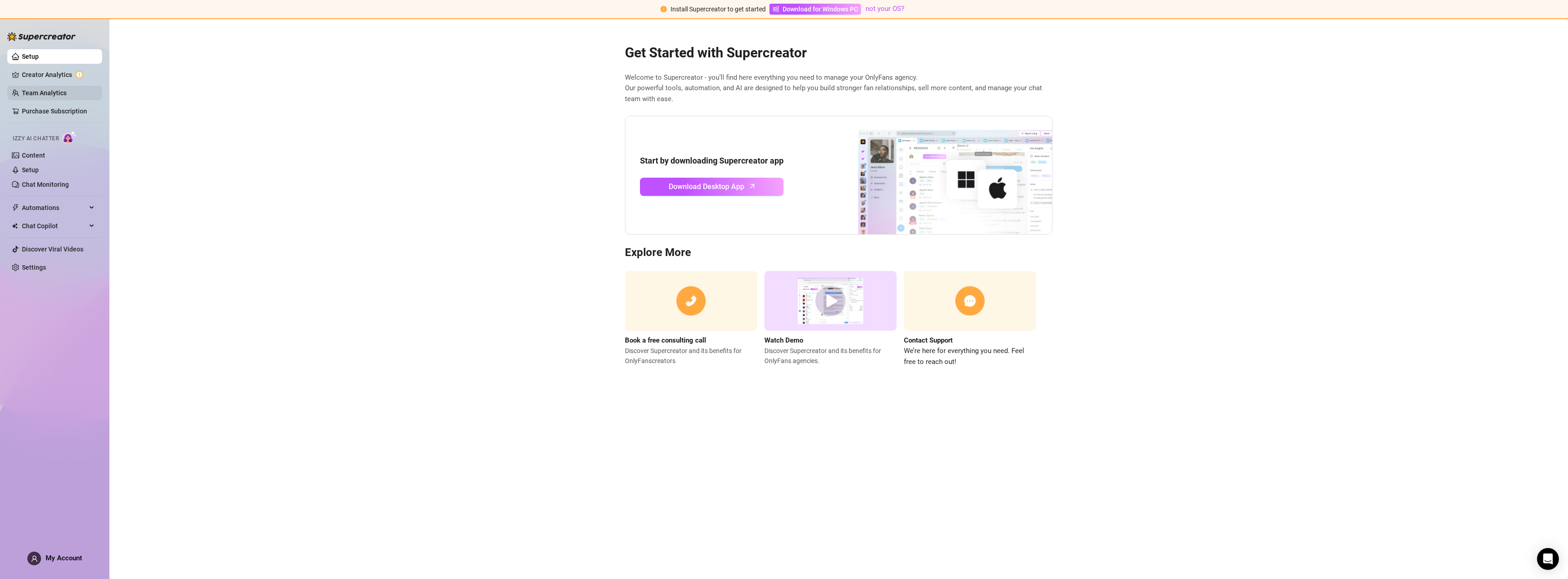
click at [49, 91] on link "Team Analytics" at bounding box center [44, 93] width 44 height 7
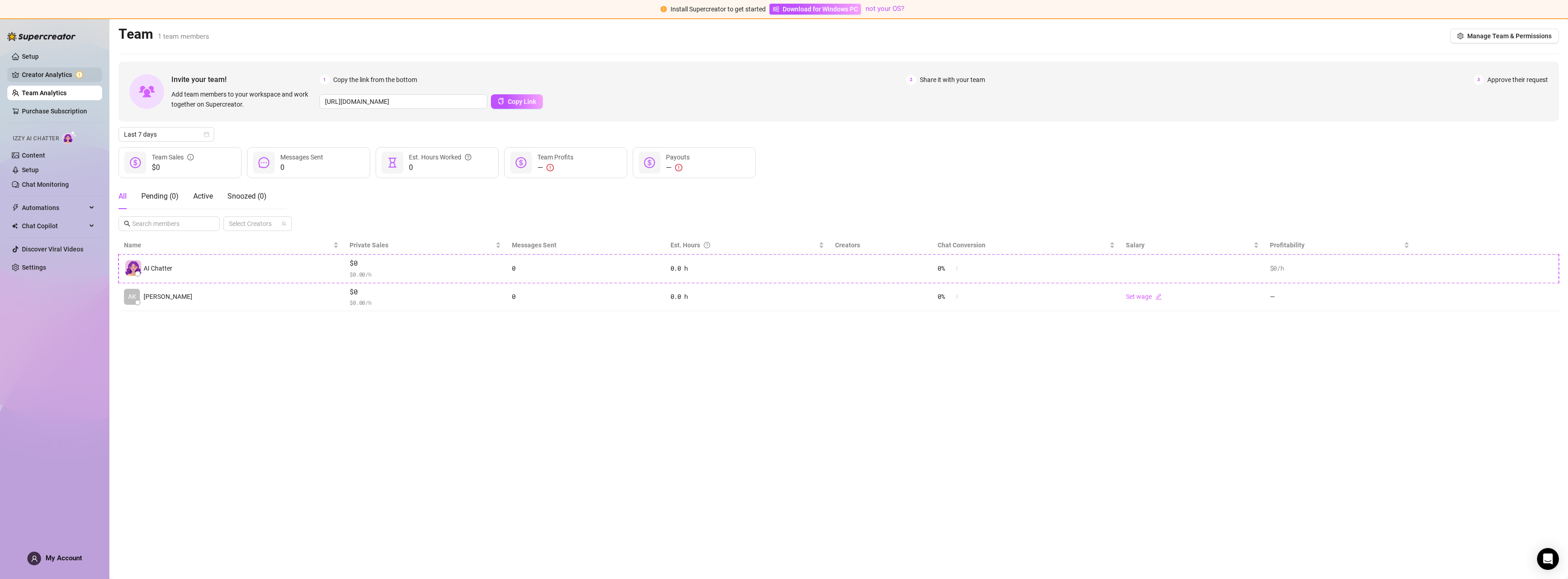
click at [57, 77] on link "Creator Analytics" at bounding box center [58, 75] width 73 height 15
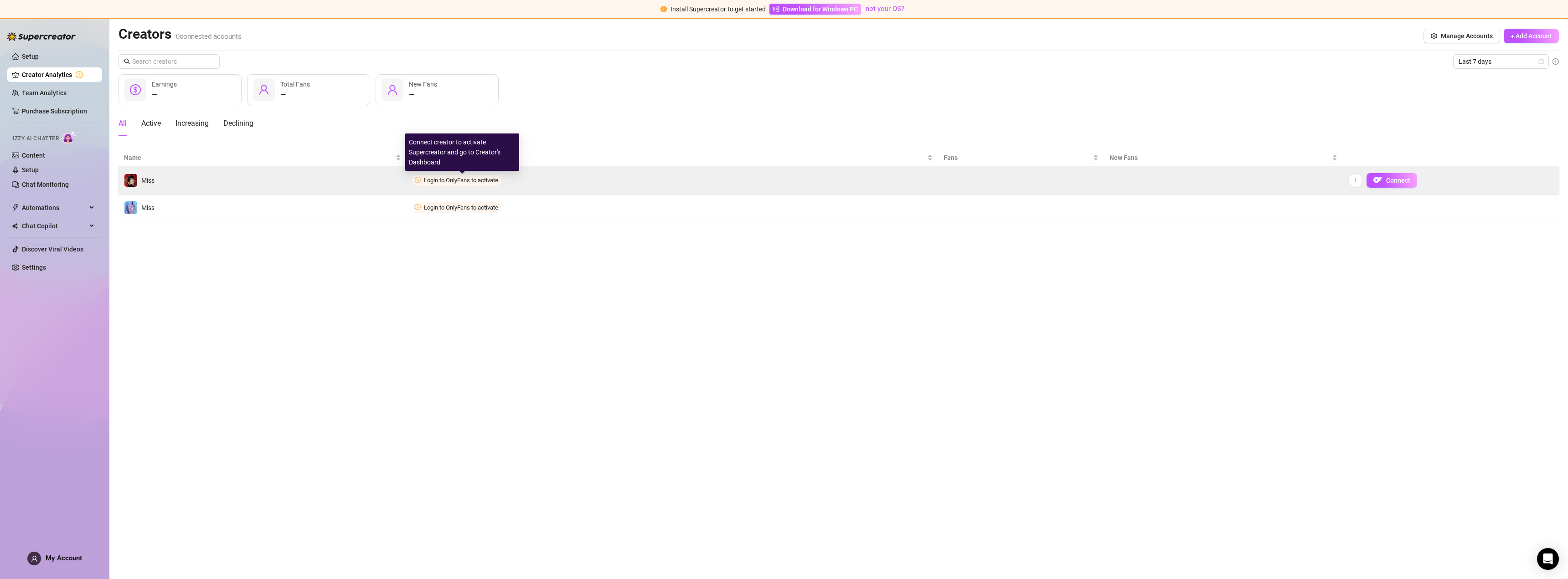
click at [480, 182] on span "Login to OnlyFans to activate" at bounding box center [461, 180] width 74 height 7
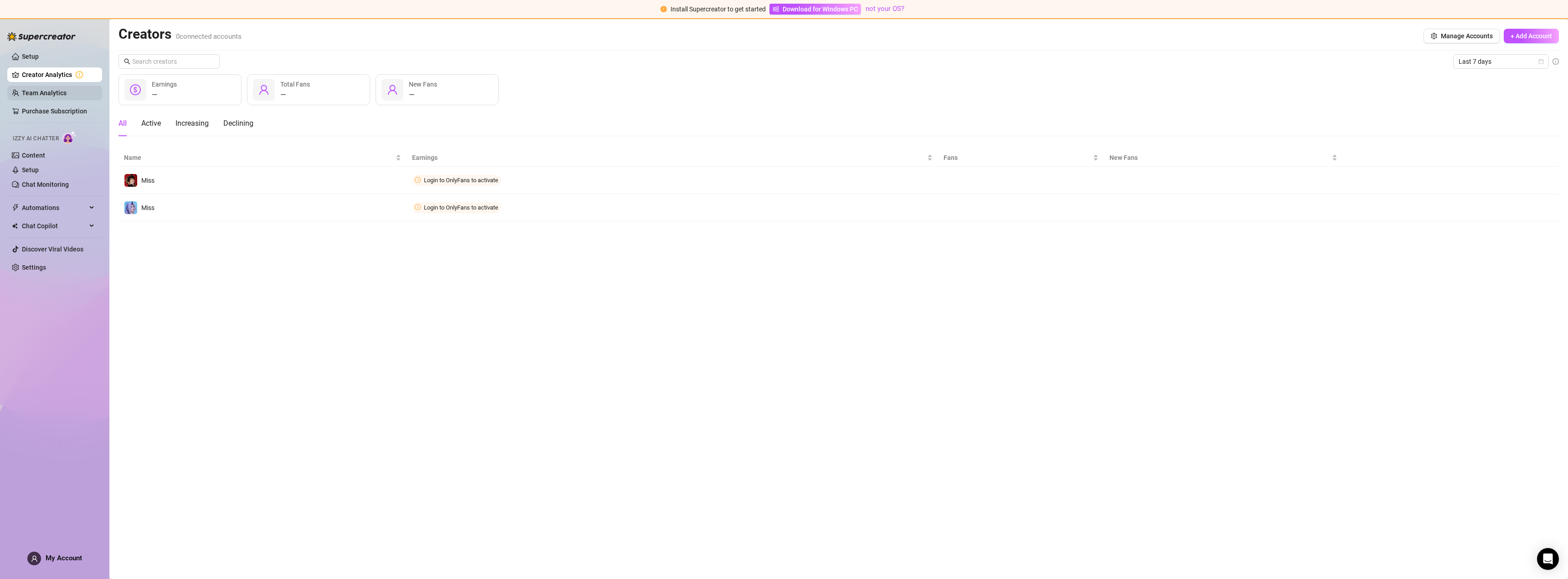
click at [37, 92] on link "Team Analytics" at bounding box center [44, 93] width 44 height 7
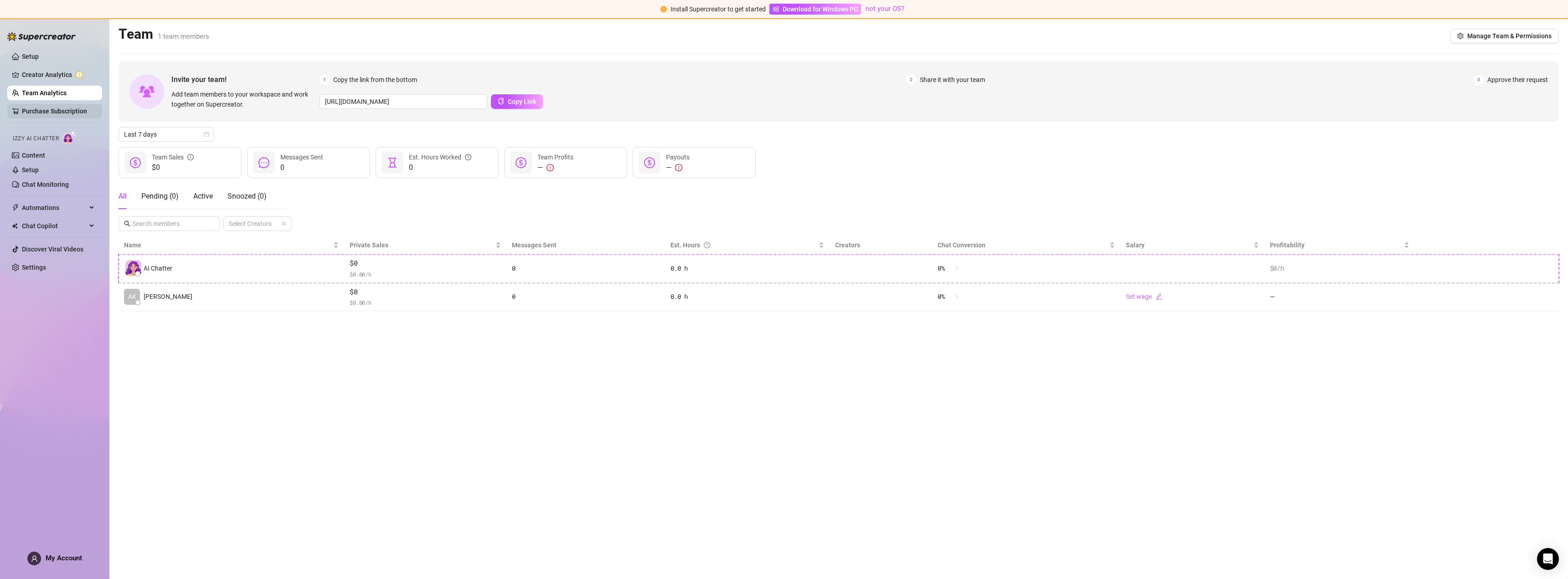
click at [48, 108] on link "Purchase Subscription" at bounding box center [54, 111] width 65 height 7
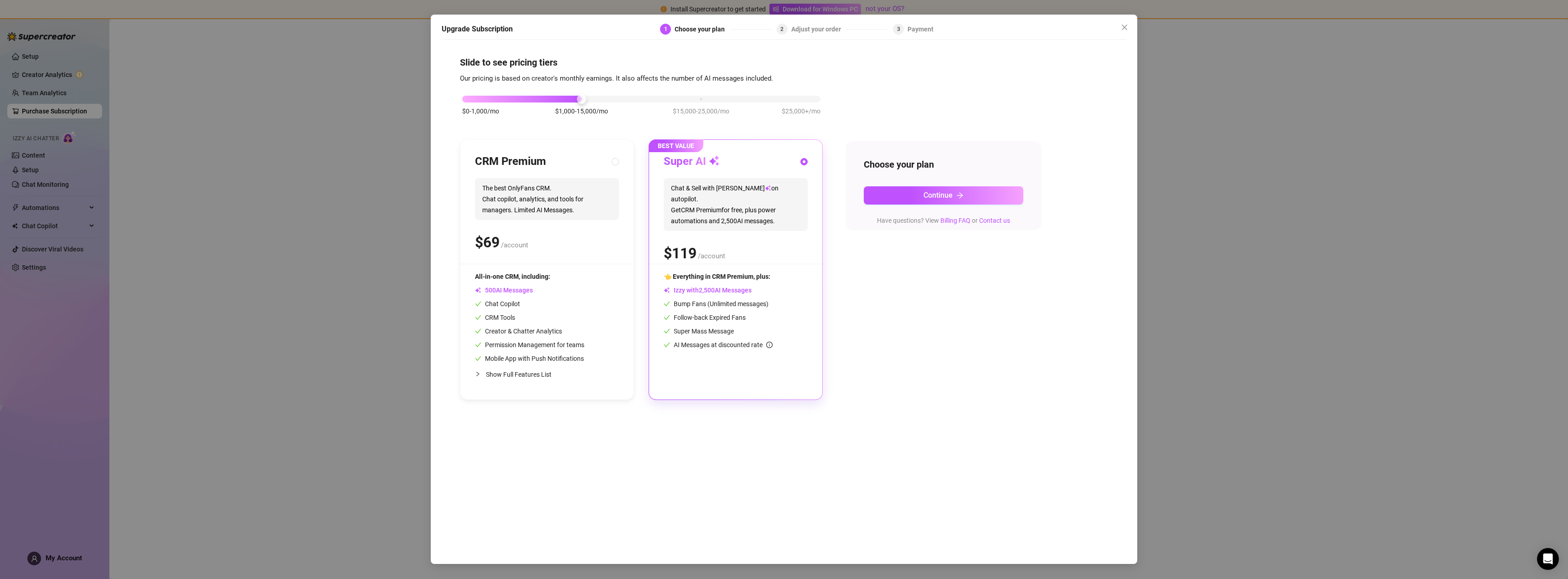
click at [292, 61] on div "Upgrade Subscription 1 Choose your plan 2 Adjust your order 3 Payment Slide to …" at bounding box center [784, 290] width 1568 height 579
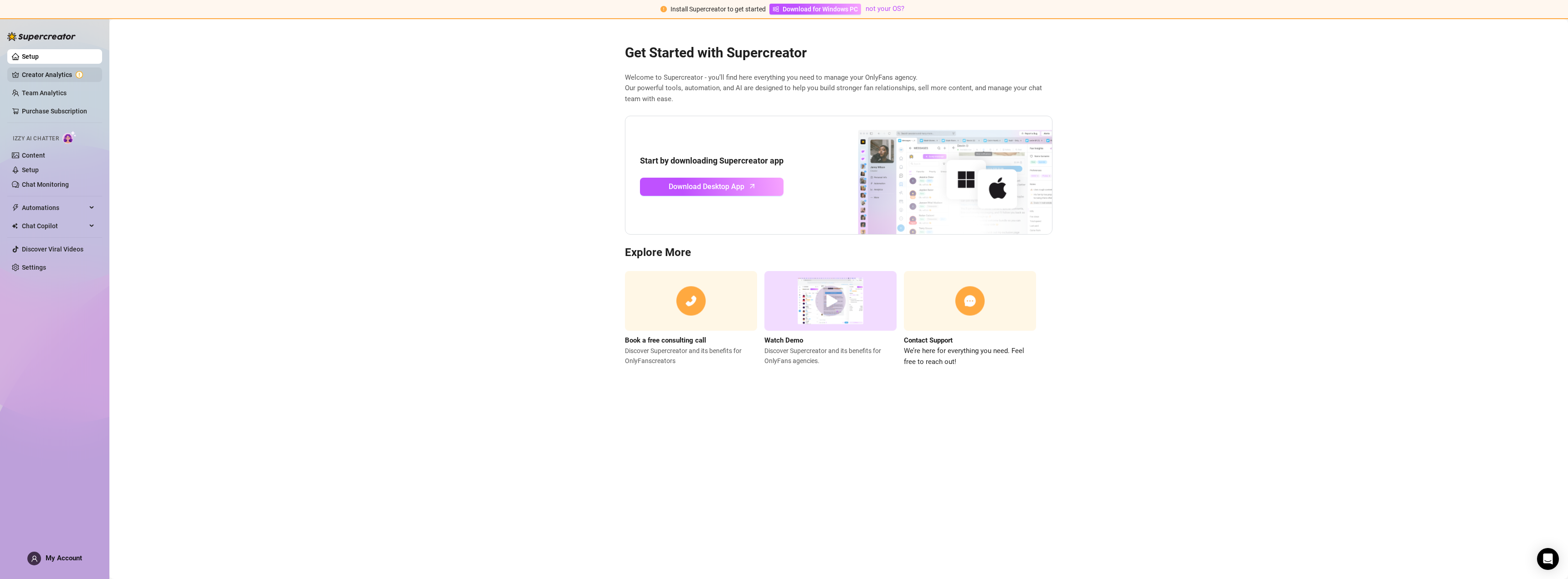
click at [59, 79] on link "Creator Analytics" at bounding box center [58, 75] width 73 height 15
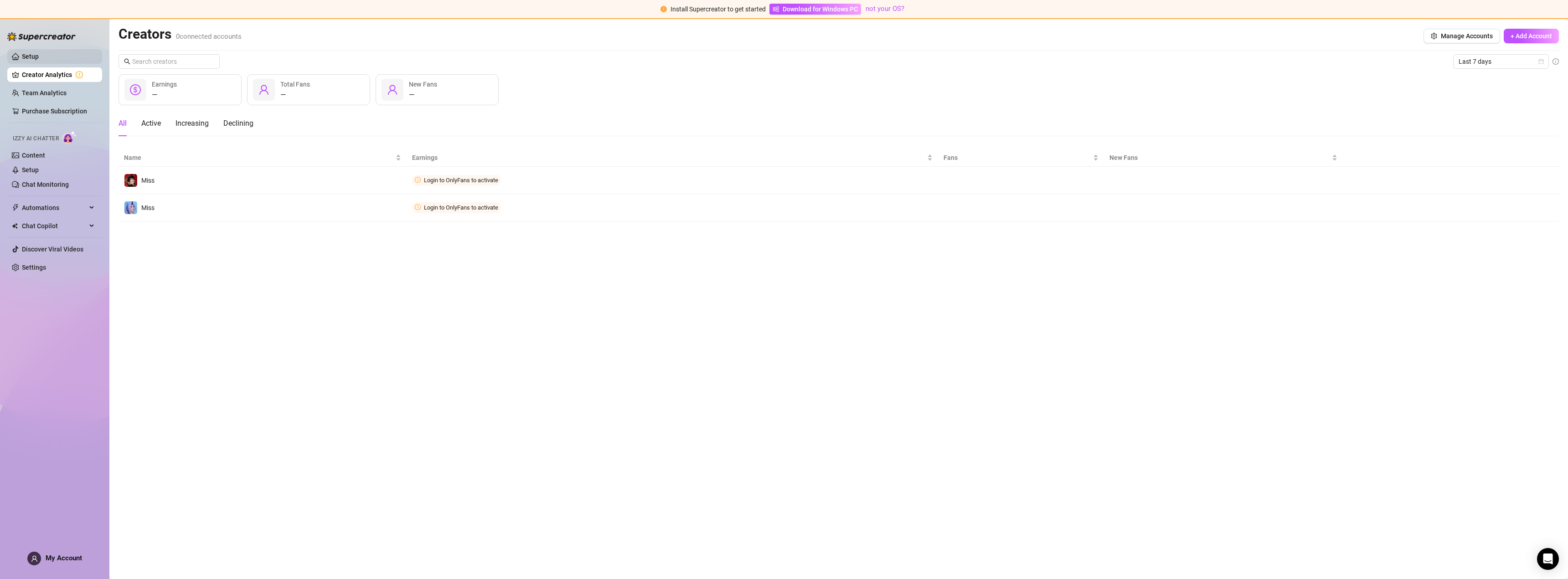
click at [26, 58] on link "Setup" at bounding box center [30, 57] width 17 height 7
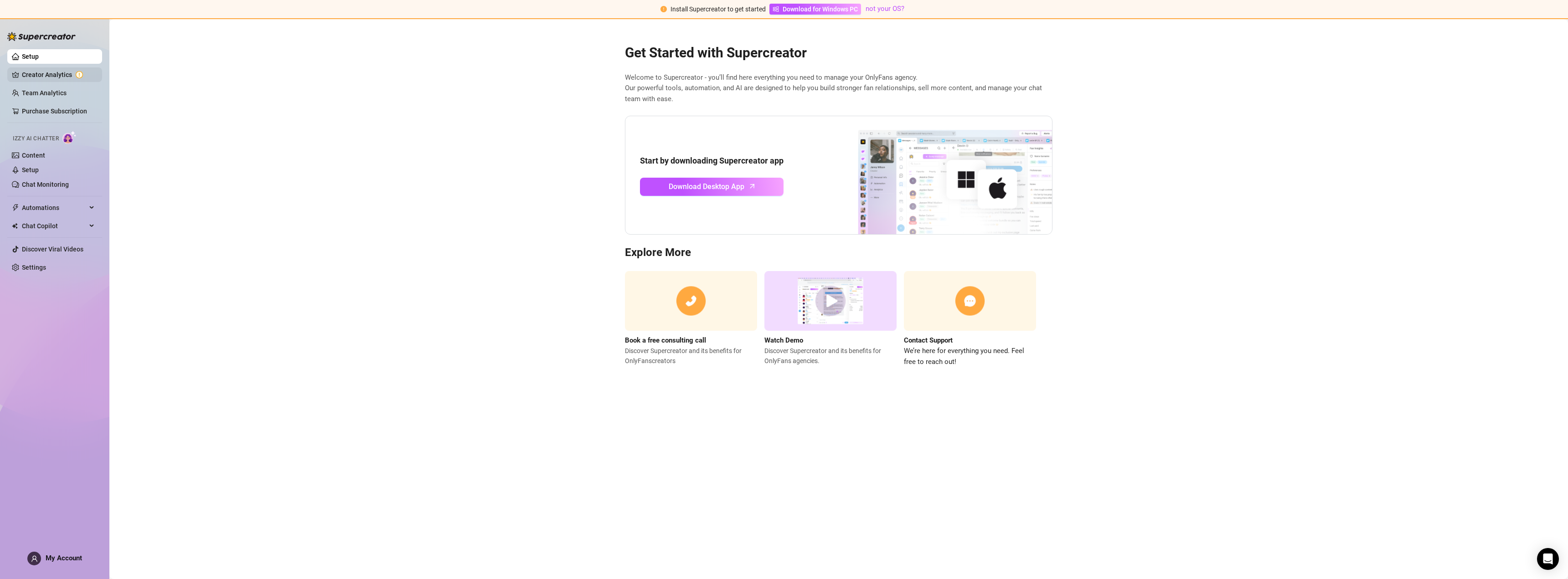
click at [47, 75] on link "Creator Analytics" at bounding box center [58, 75] width 73 height 15
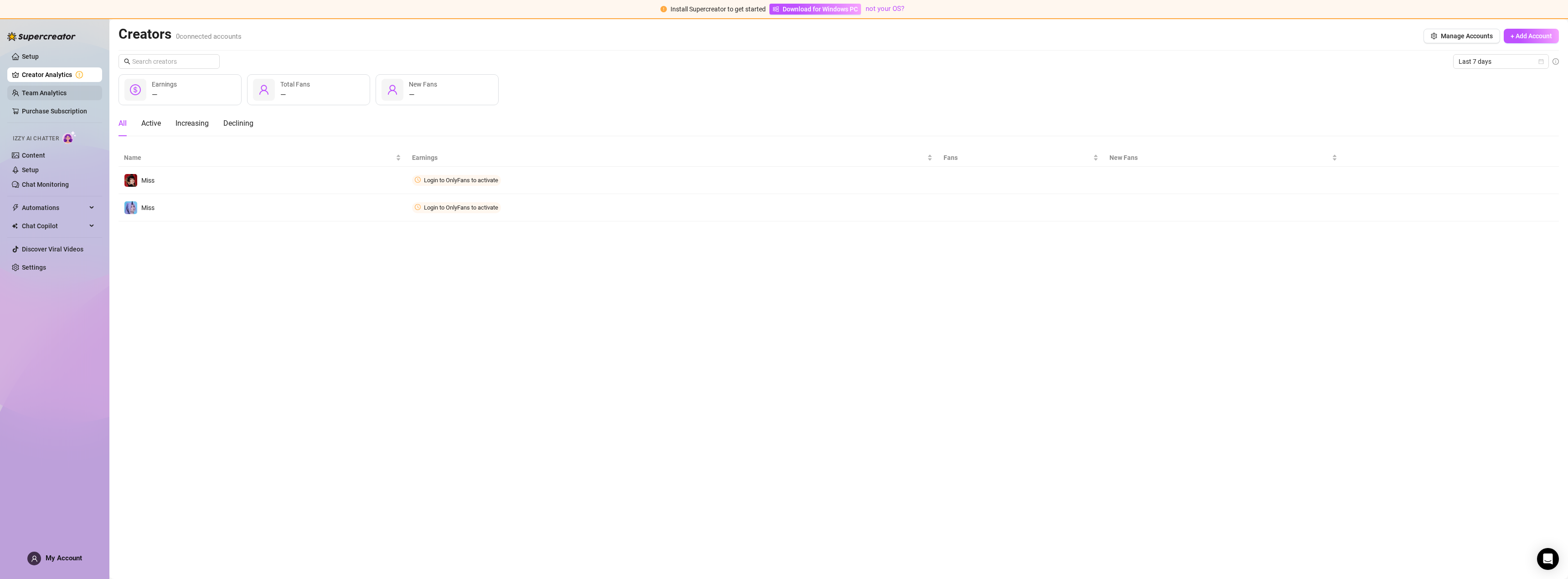
click at [47, 94] on link "Team Analytics" at bounding box center [44, 93] width 44 height 7
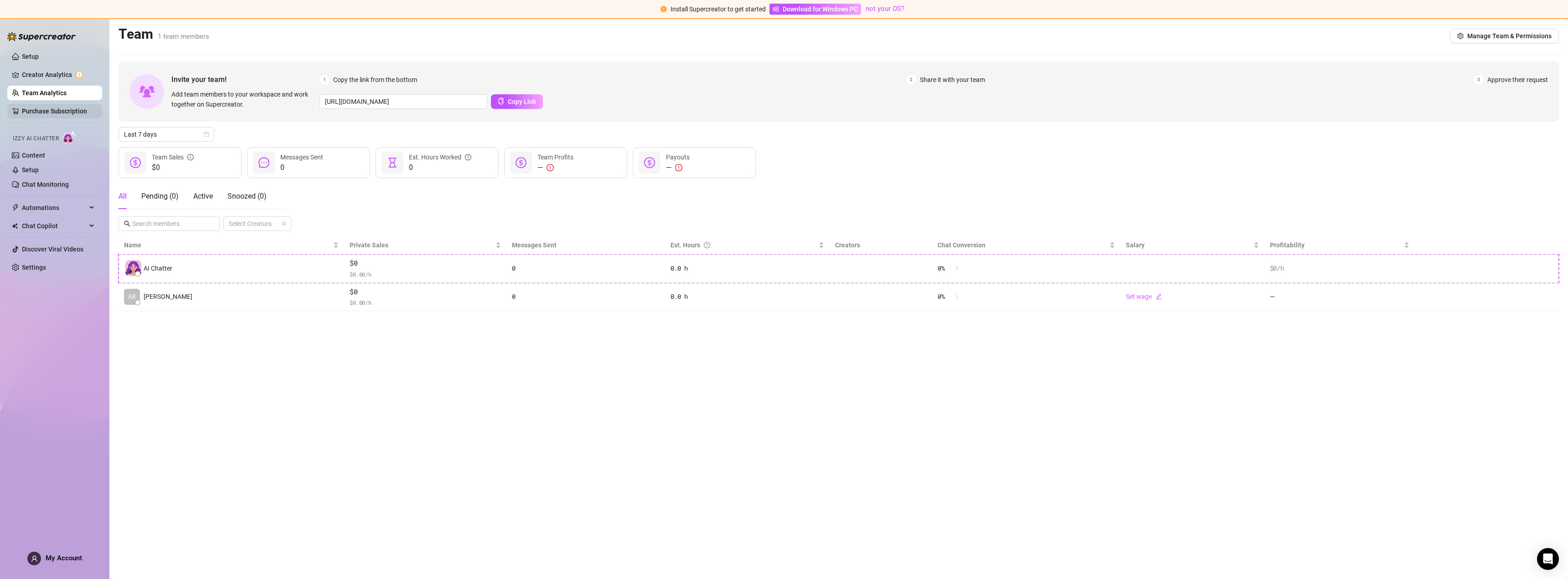
click at [49, 110] on link "Purchase Subscription" at bounding box center [54, 111] width 65 height 7
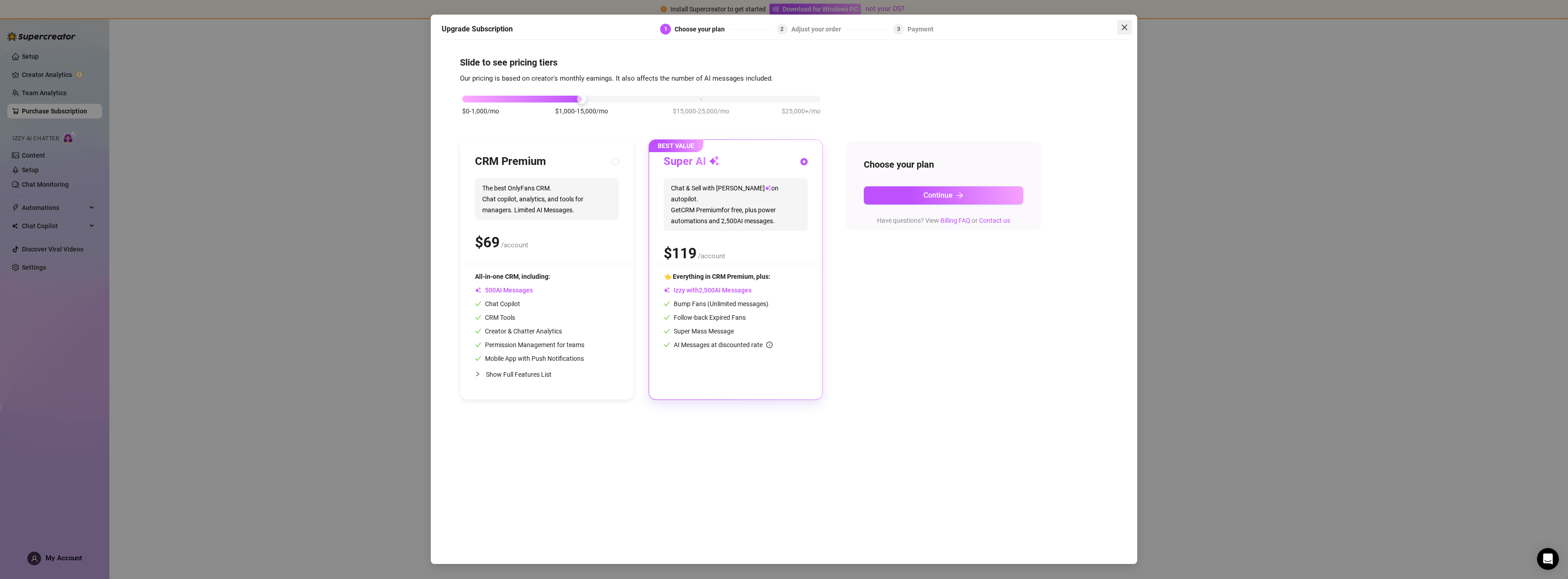
click at [1125, 28] on icon "close" at bounding box center [1124, 27] width 5 height 5
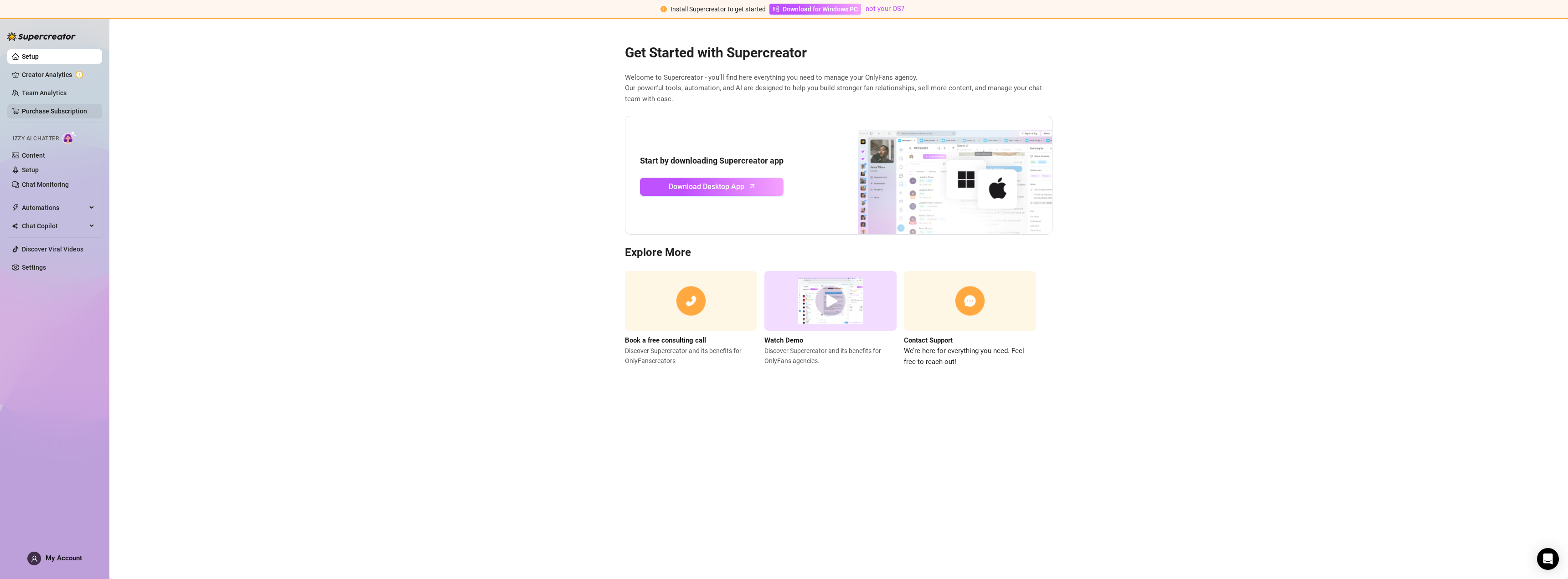
click at [51, 111] on link "Purchase Subscription" at bounding box center [54, 111] width 65 height 7
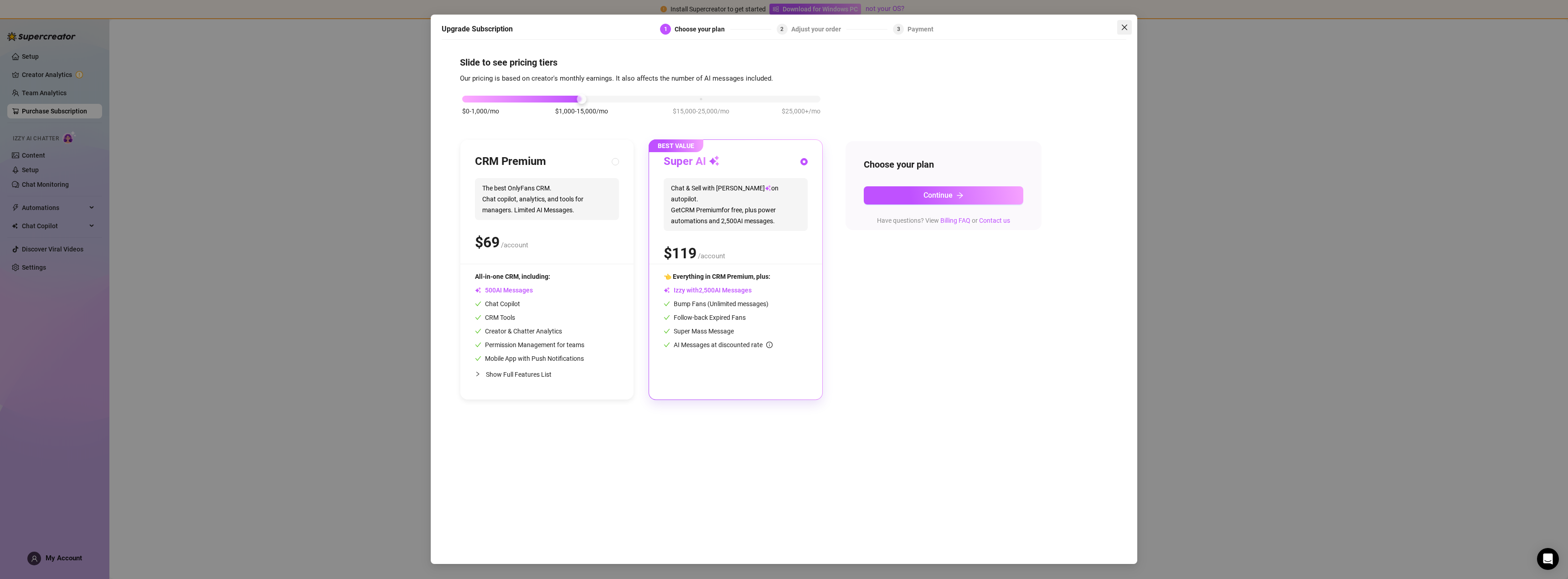
click at [1126, 26] on icon "close" at bounding box center [1124, 27] width 5 height 5
